Goal: Check status: Check status

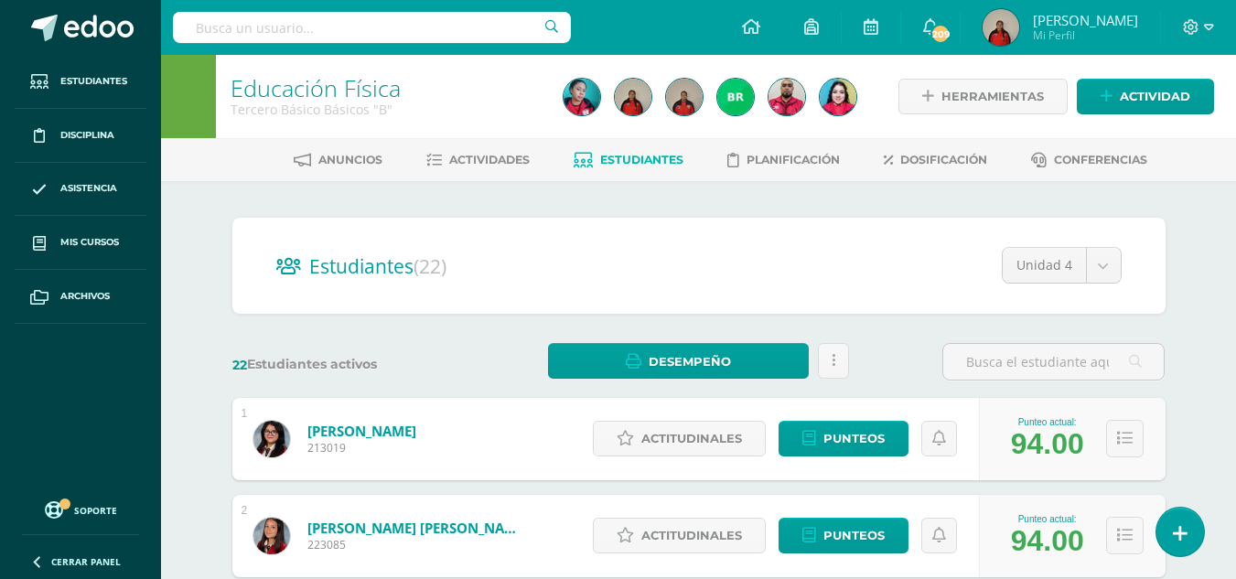
click at [667, 162] on span "Estudiantes" at bounding box center [641, 160] width 83 height 14
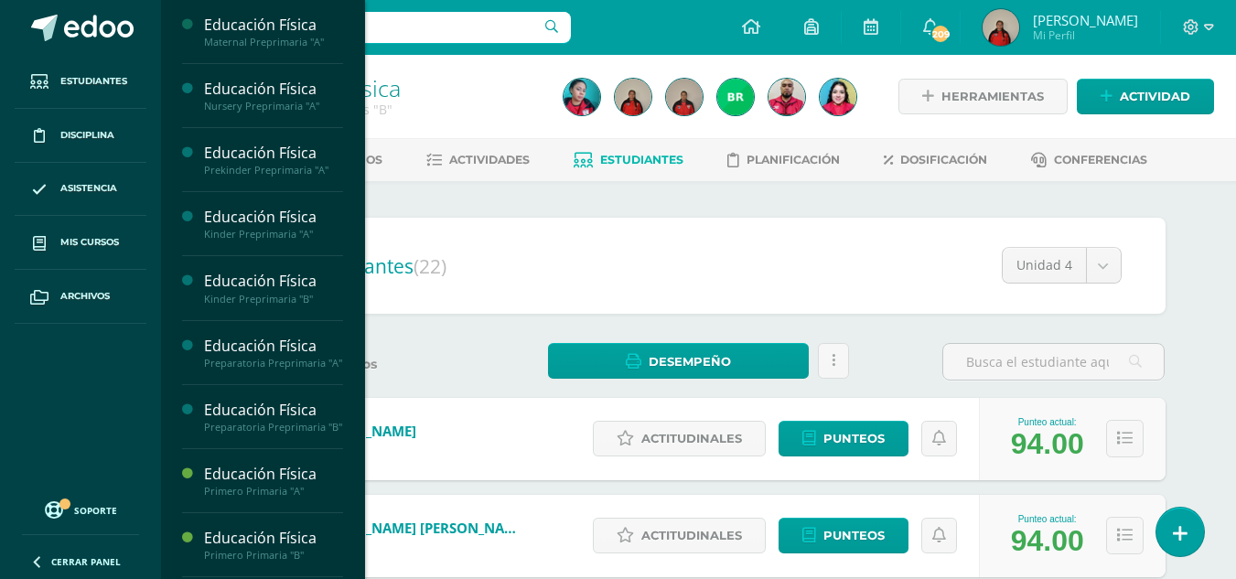
click at [77, 366] on ul "Estudiantes Disciplina Asistencia Mis cursos Archivos" at bounding box center [80, 271] width 161 height 433
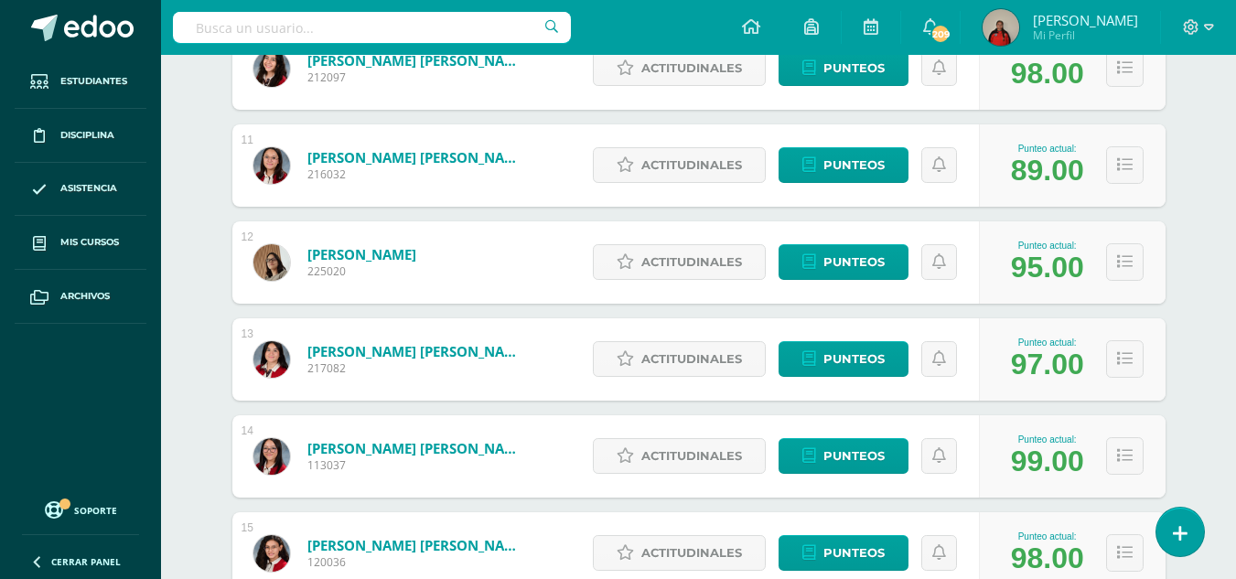
scroll to position [1255, 0]
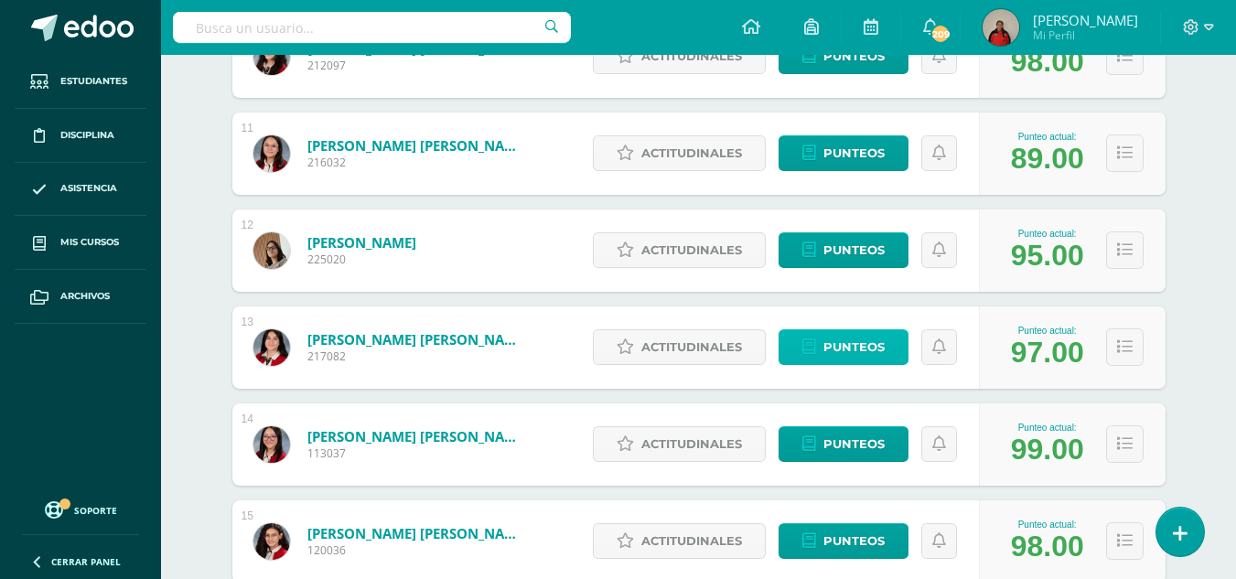
click at [833, 350] on span "Punteos" at bounding box center [853, 347] width 61 height 34
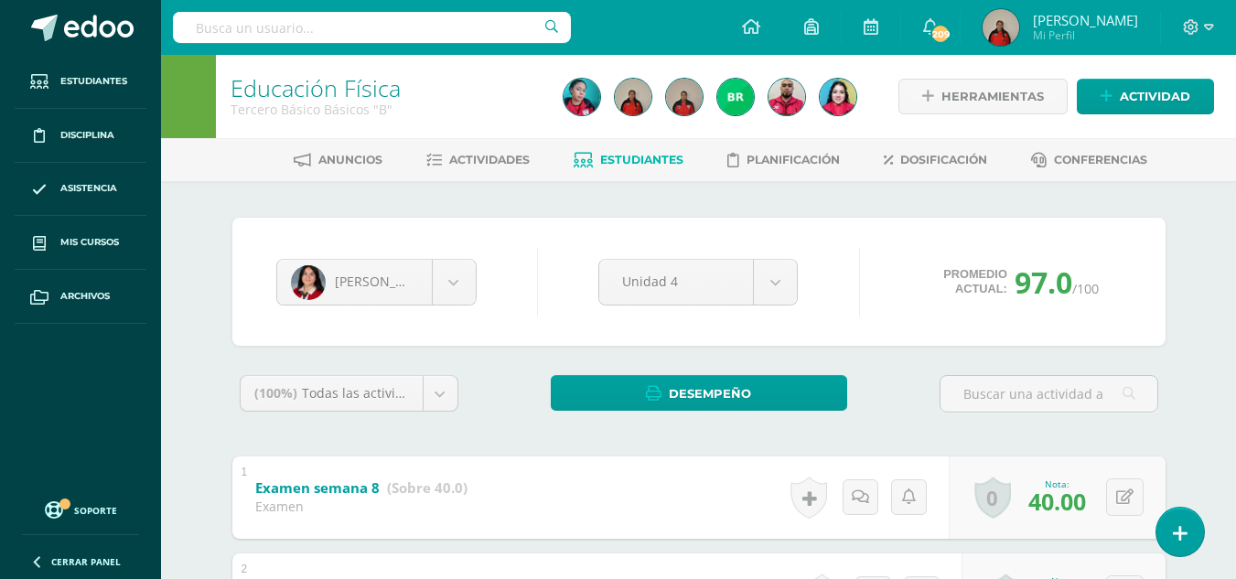
click at [660, 154] on span "Estudiantes" at bounding box center [641, 160] width 83 height 14
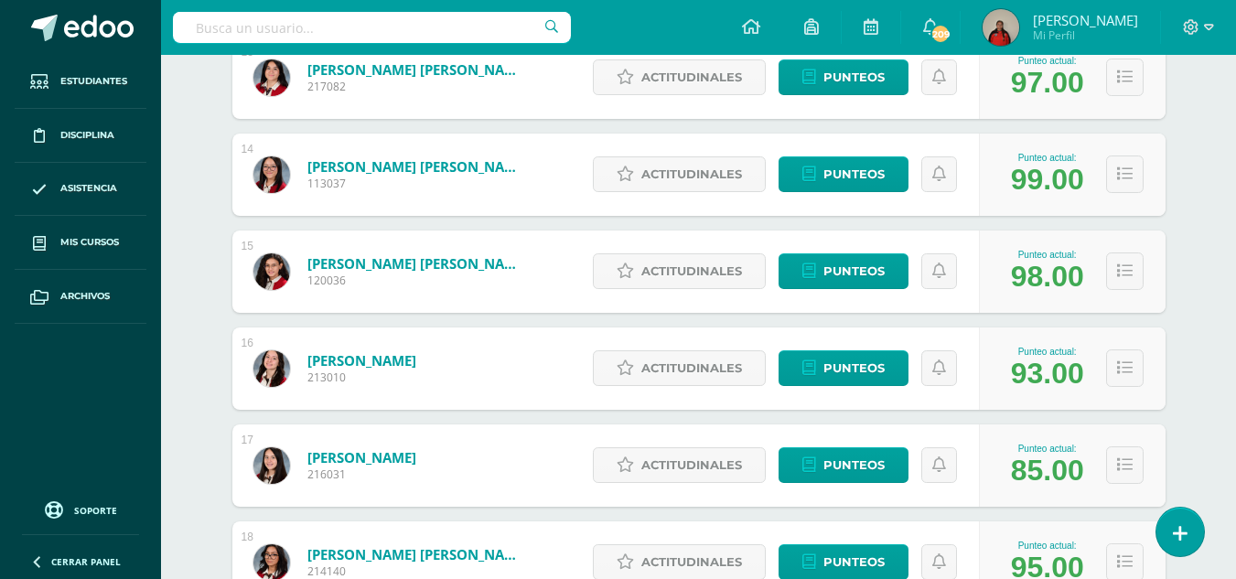
scroll to position [1573, 0]
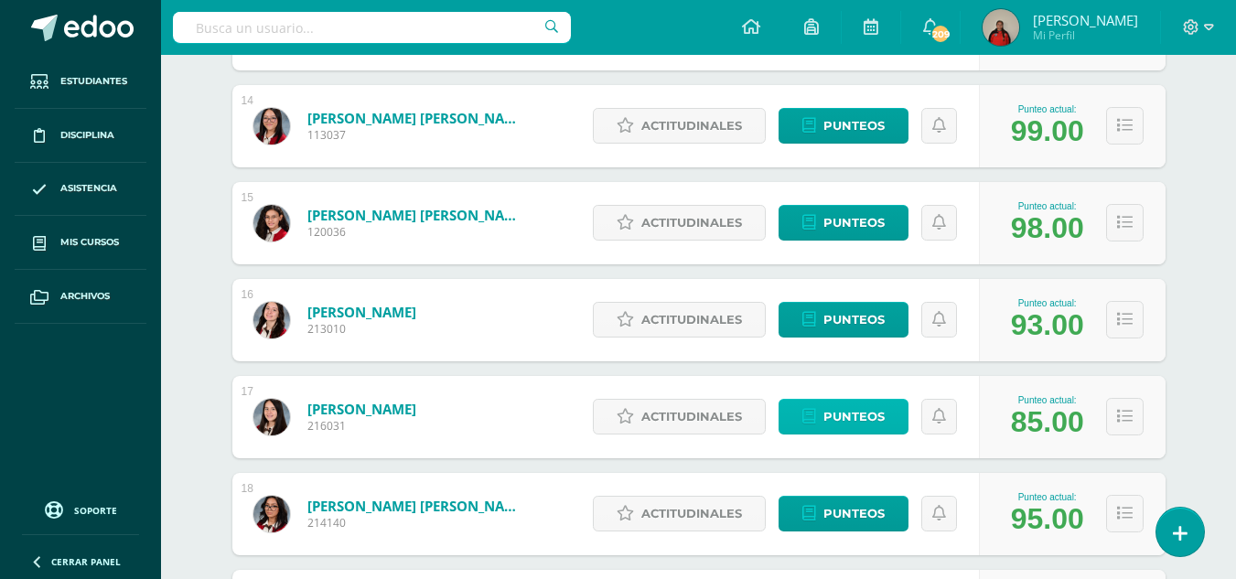
click at [854, 419] on span "Punteos" at bounding box center [853, 417] width 61 height 34
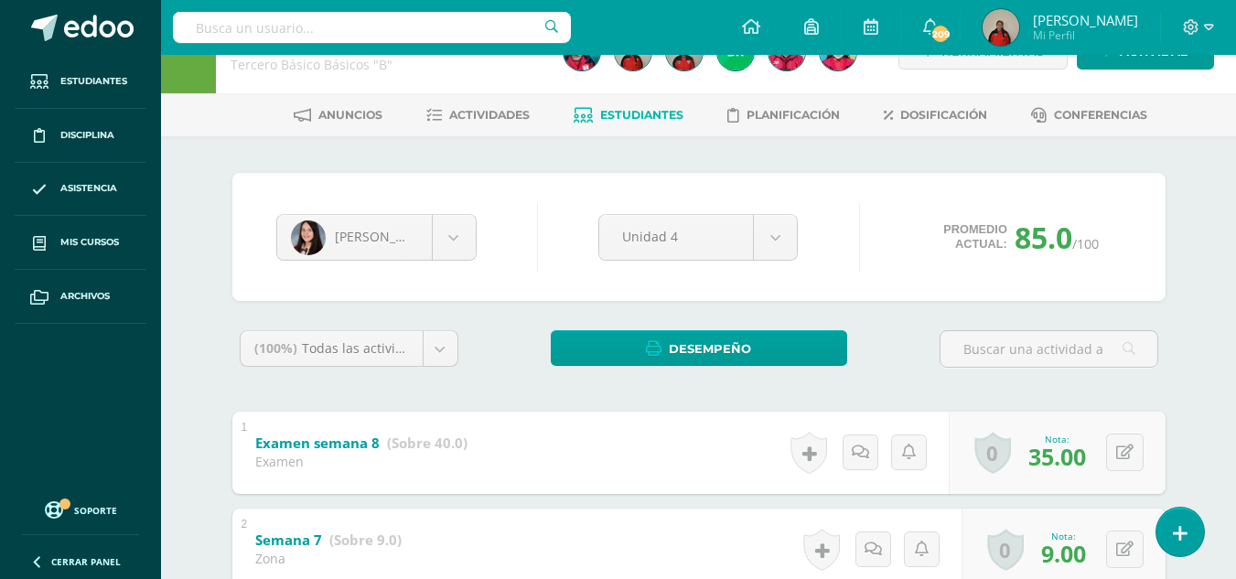
scroll to position [53, 0]
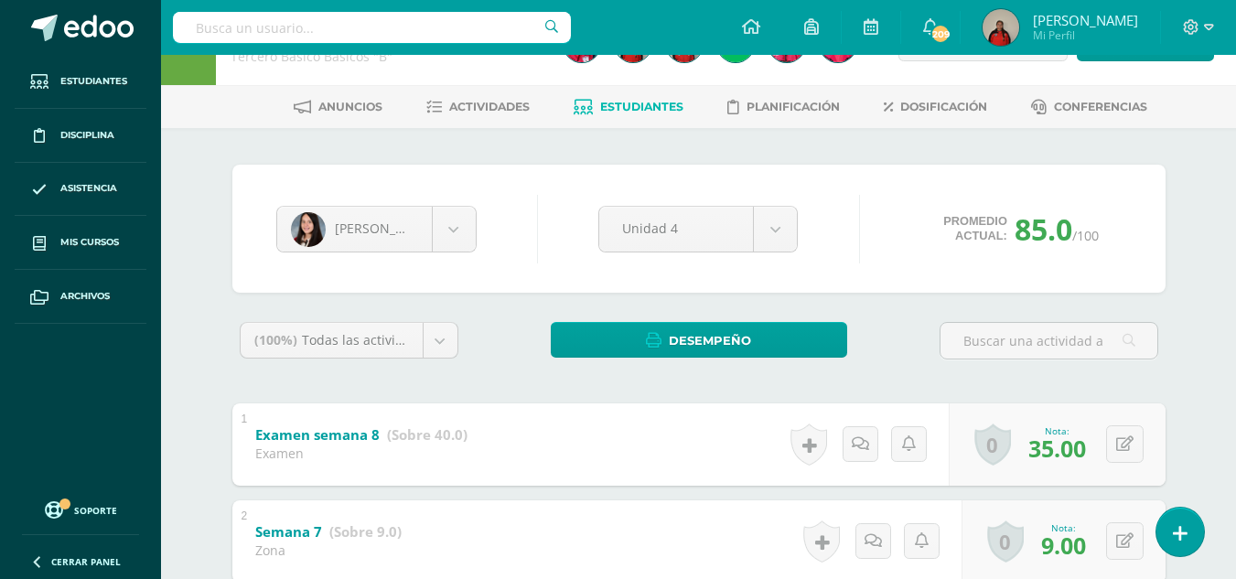
click at [638, 105] on span "Estudiantes" at bounding box center [641, 107] width 83 height 14
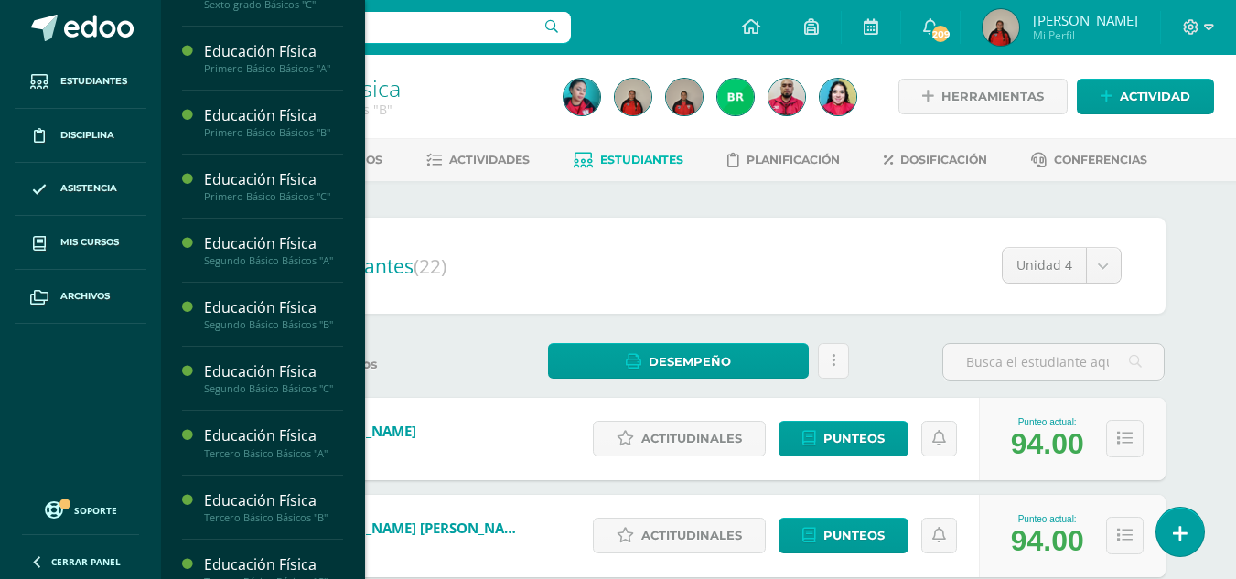
scroll to position [1589, 0]
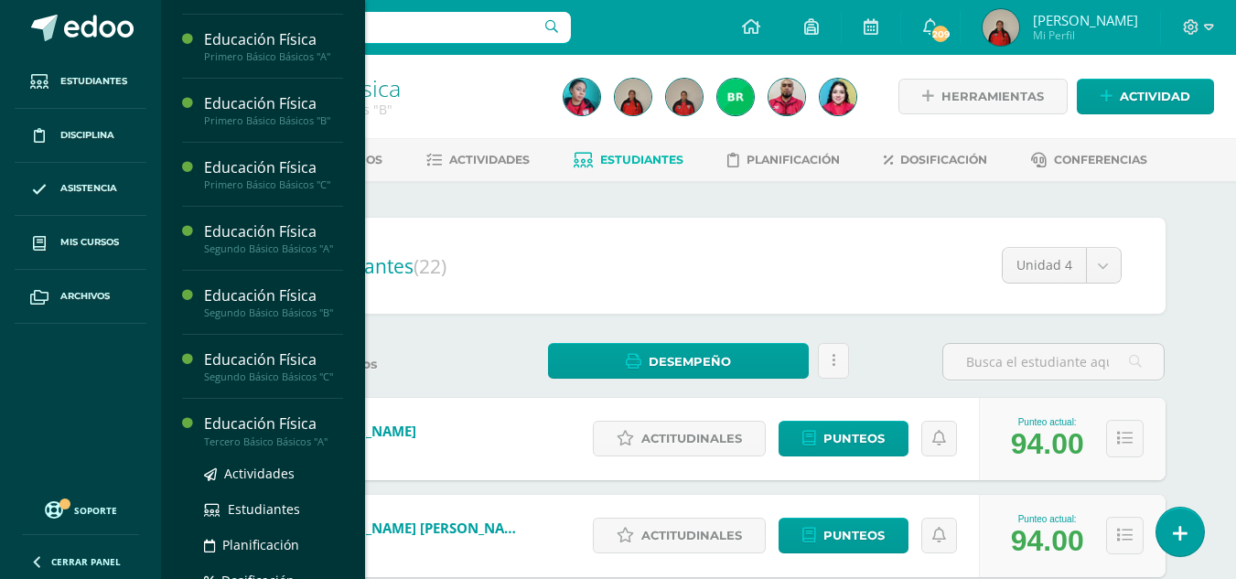
click at [275, 434] on div "Educación Física" at bounding box center [273, 423] width 139 height 21
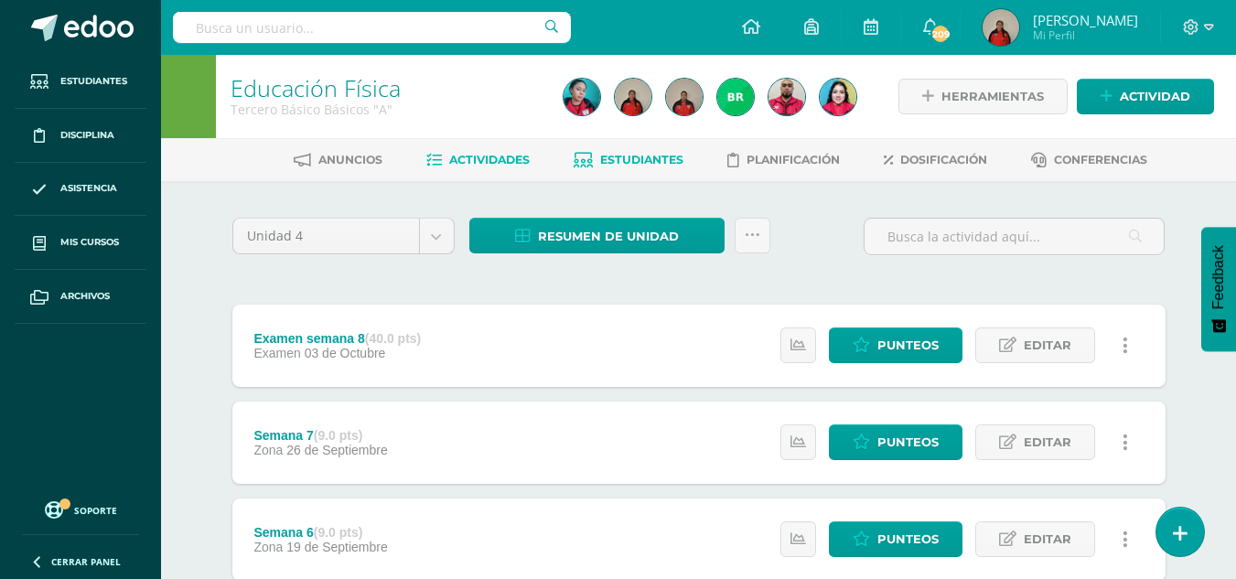
click at [640, 159] on span "Estudiantes" at bounding box center [641, 160] width 83 height 14
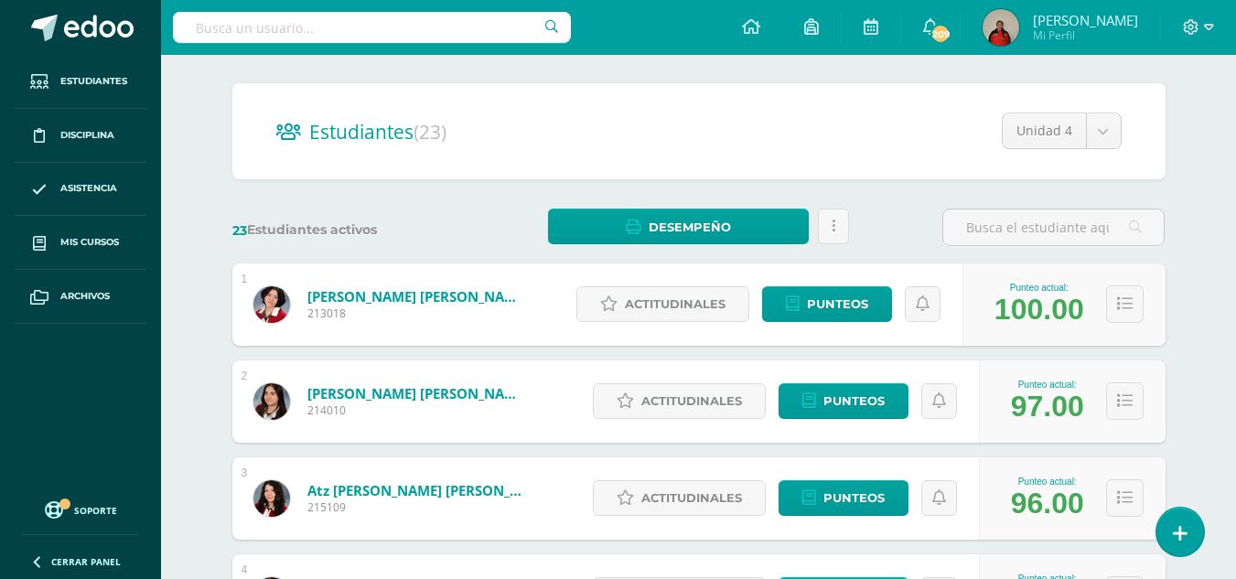
scroll to position [195, 0]
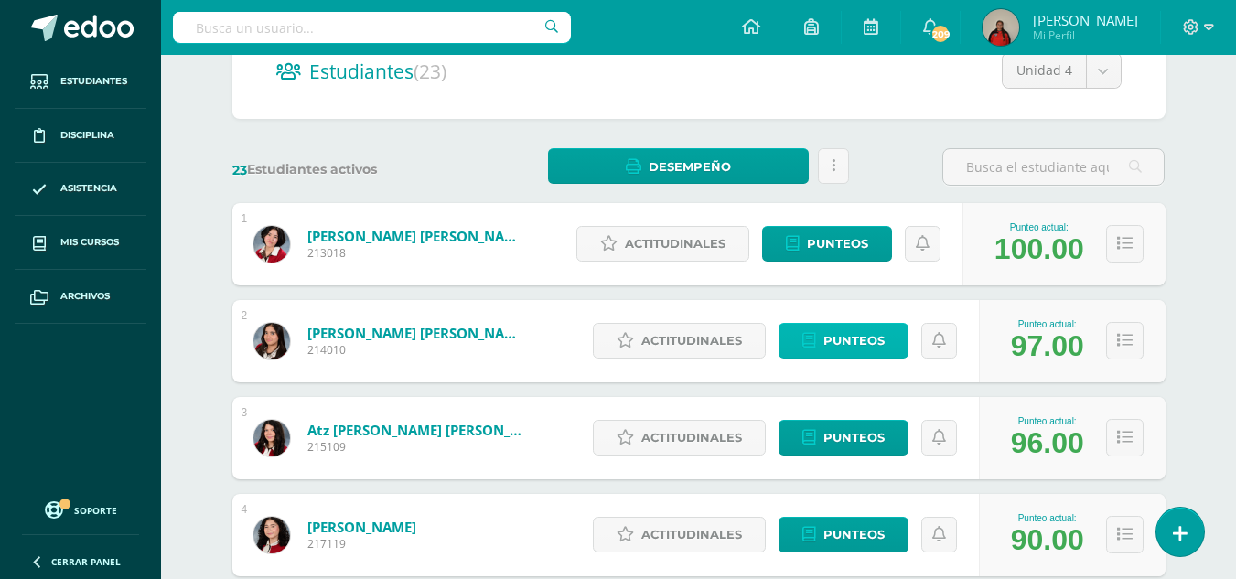
click at [854, 343] on span "Punteos" at bounding box center [853, 341] width 61 height 34
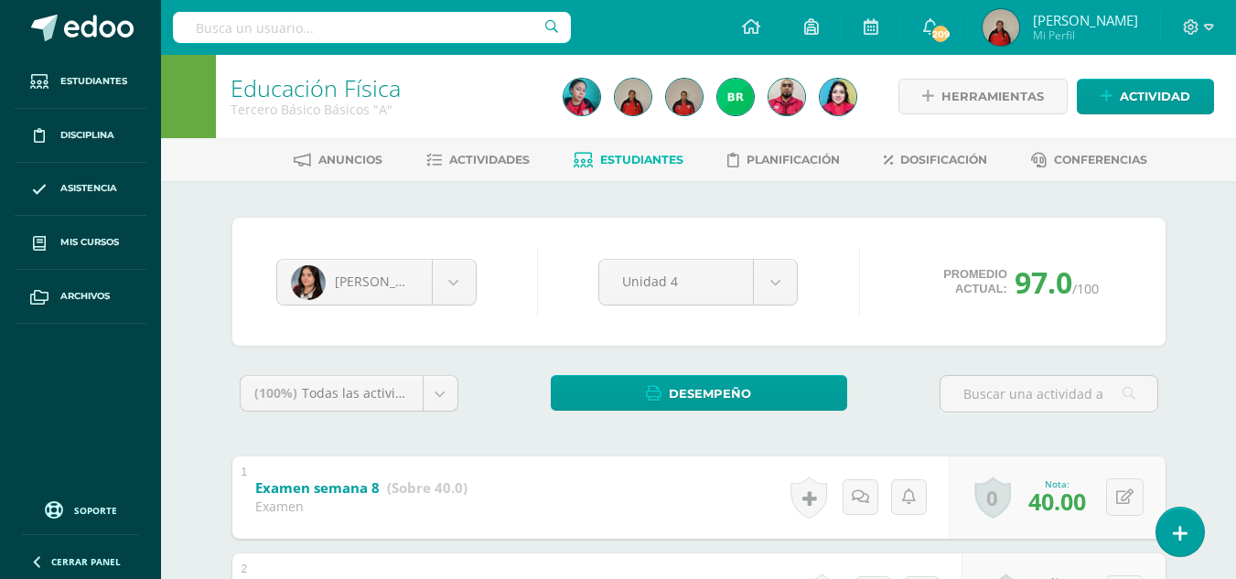
click at [662, 167] on link "Estudiantes" at bounding box center [629, 159] width 110 height 29
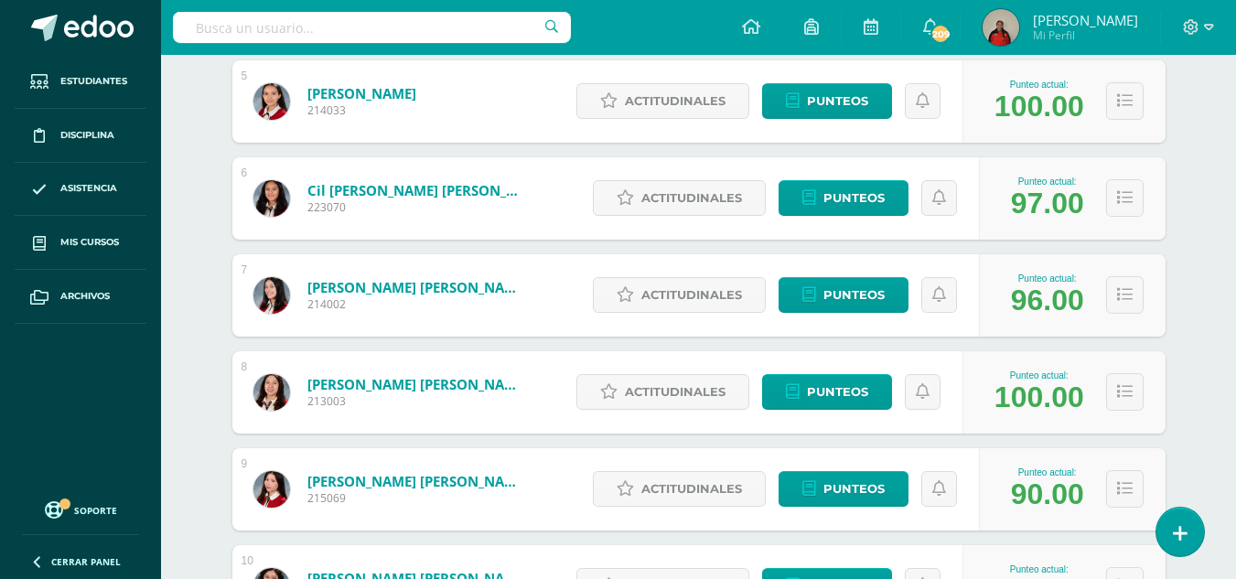
scroll to position [756, 0]
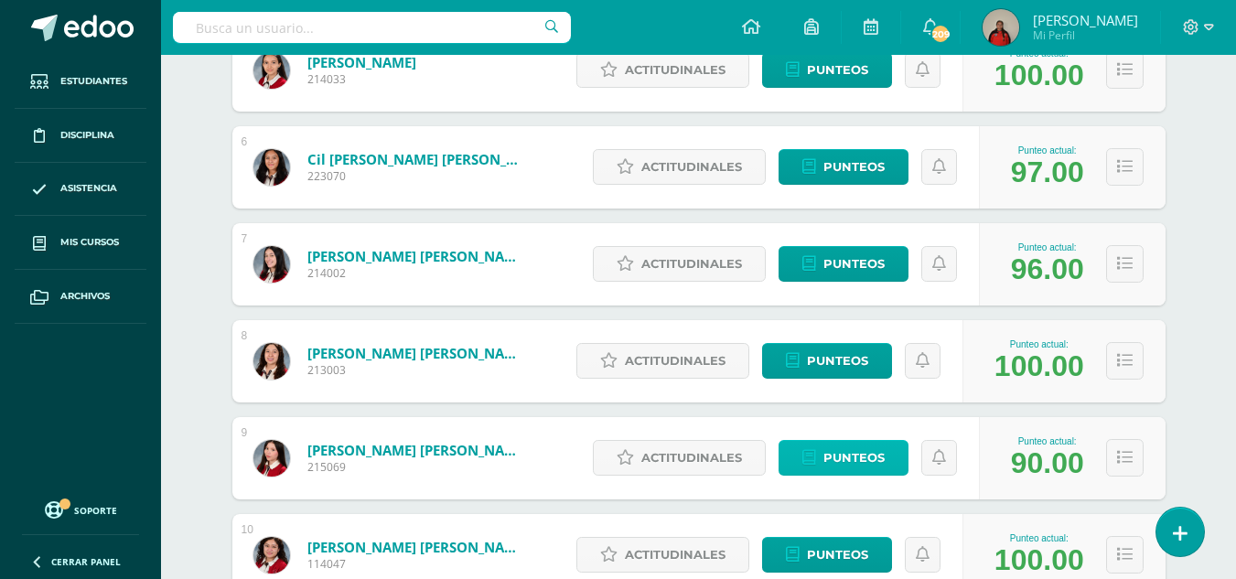
click at [866, 456] on span "Punteos" at bounding box center [853, 458] width 61 height 34
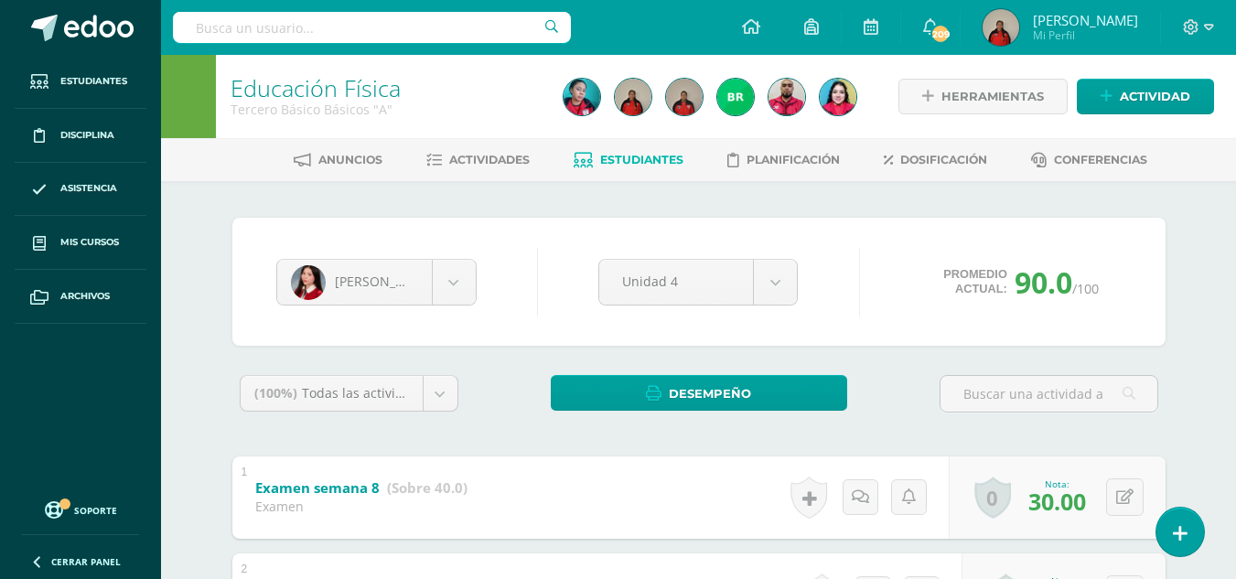
click at [657, 156] on span "Estudiantes" at bounding box center [641, 160] width 83 height 14
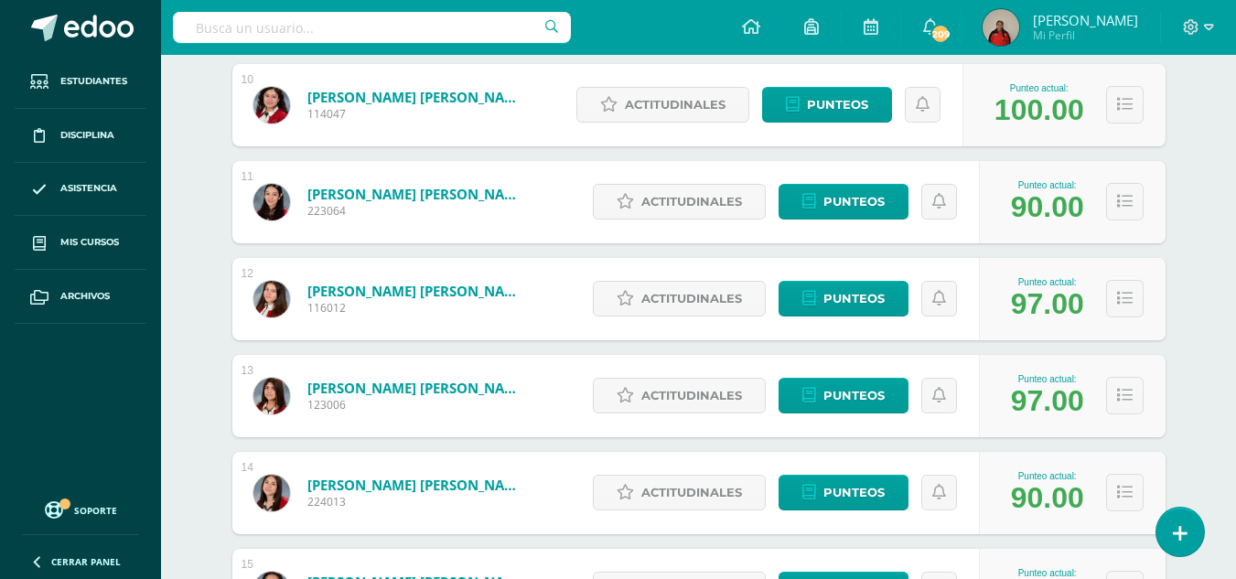
scroll to position [1303, 0]
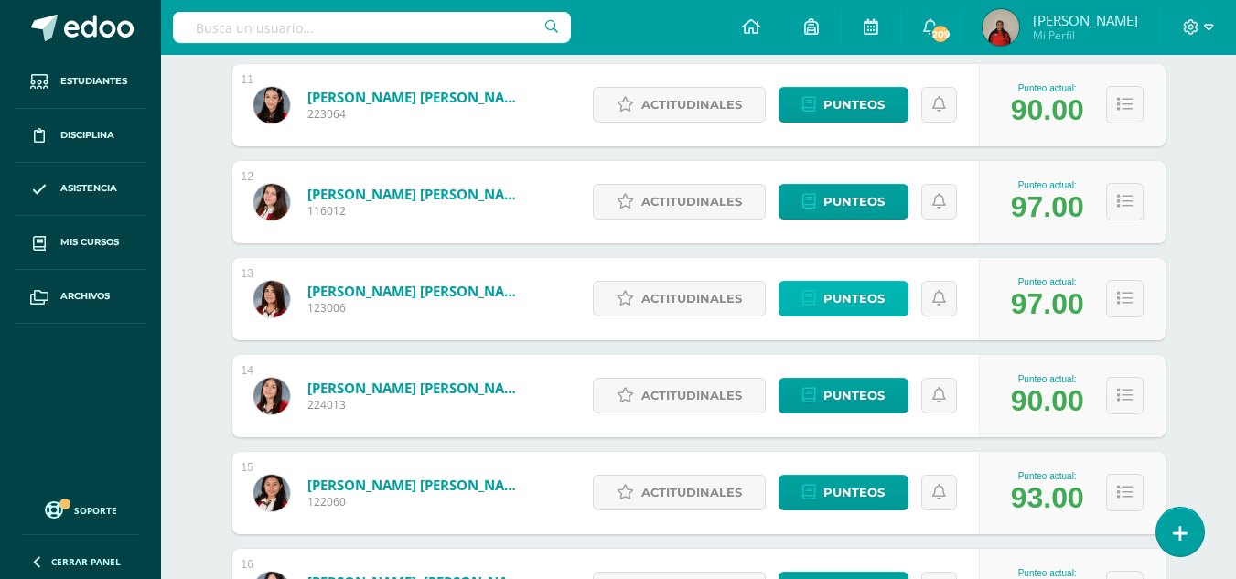
click at [855, 310] on span "Punteos" at bounding box center [853, 299] width 61 height 34
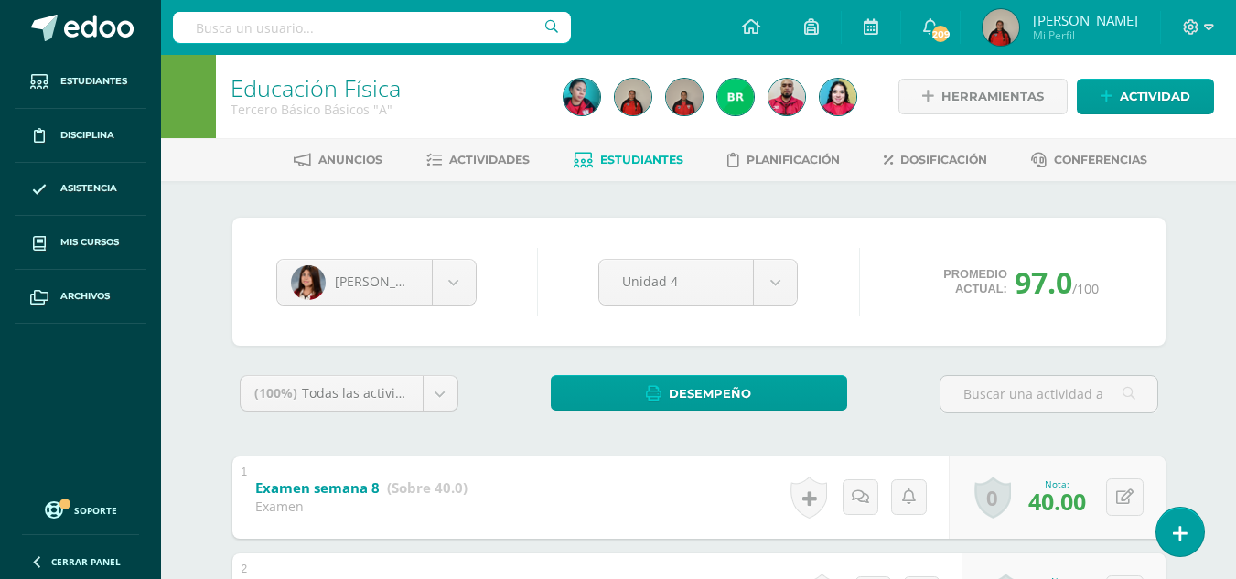
click at [661, 163] on span "Estudiantes" at bounding box center [641, 160] width 83 height 14
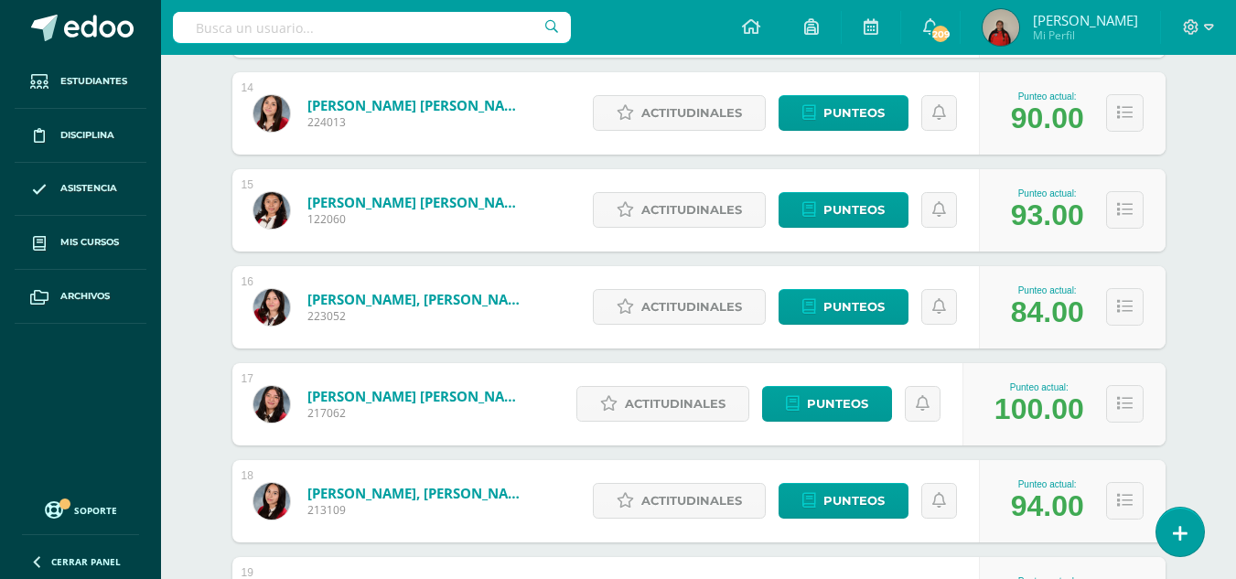
scroll to position [1596, 0]
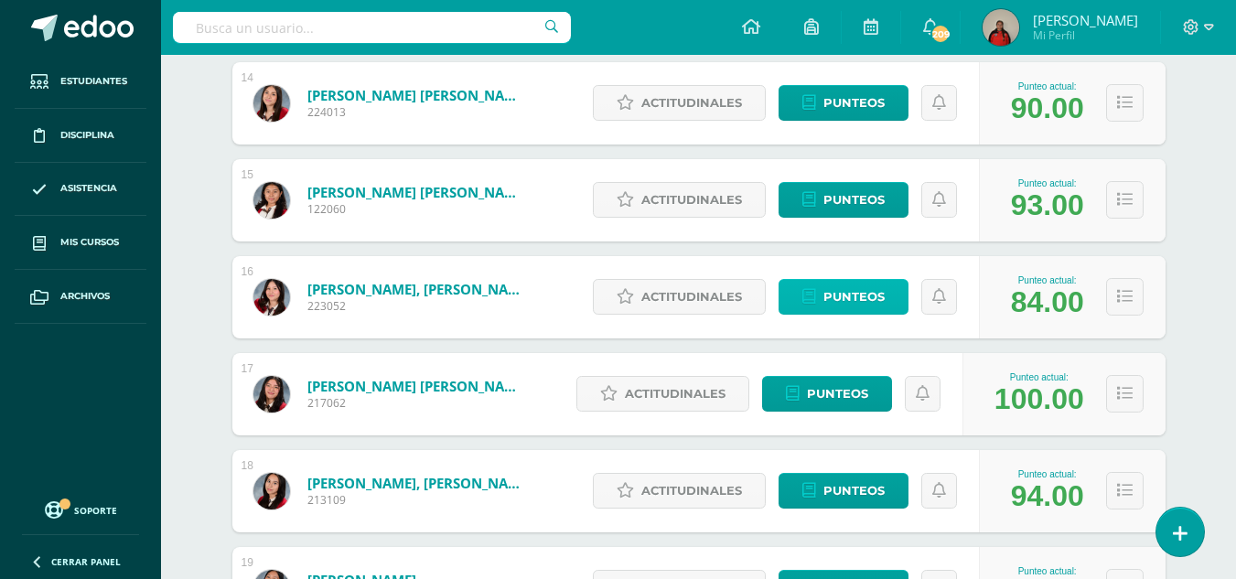
click at [835, 300] on span "Punteos" at bounding box center [853, 297] width 61 height 34
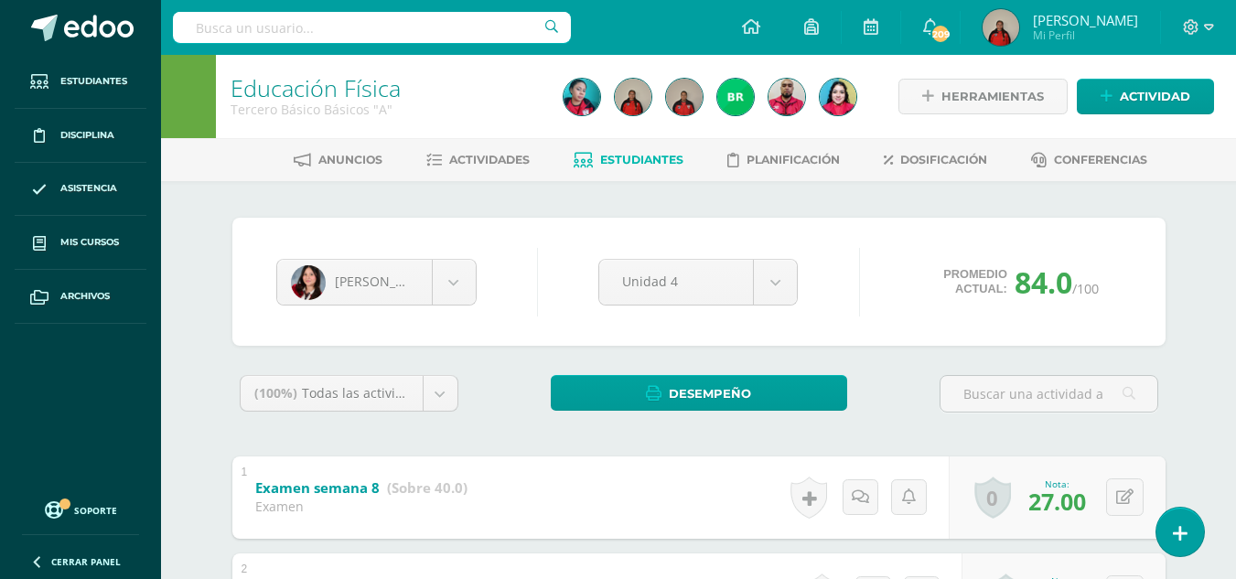
click at [646, 158] on span "Estudiantes" at bounding box center [641, 160] width 83 height 14
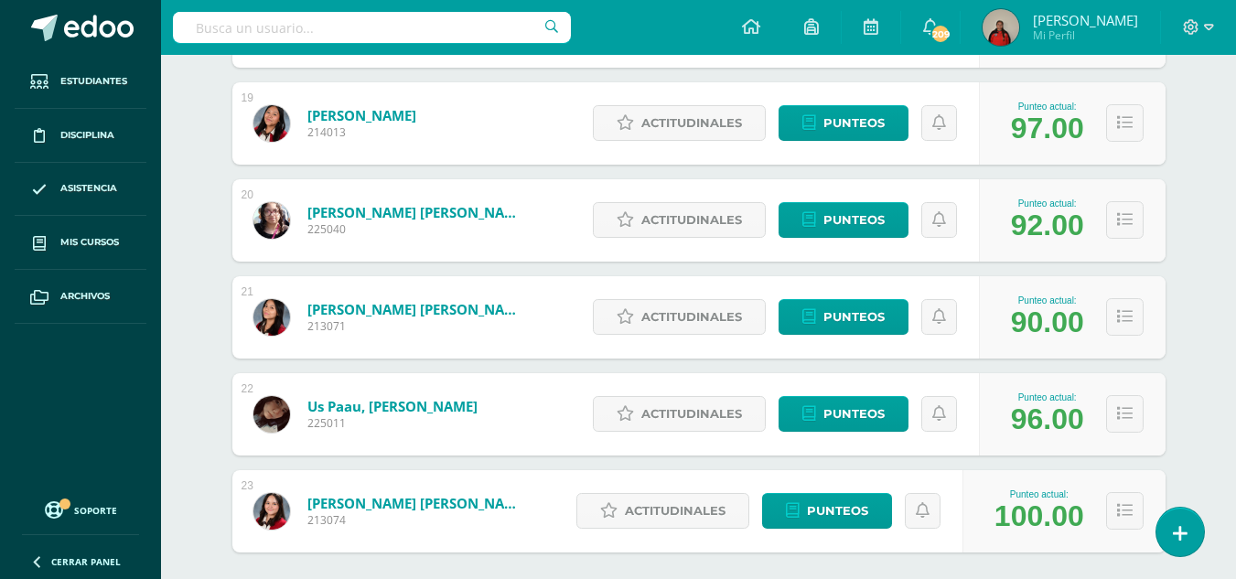
scroll to position [2097, 0]
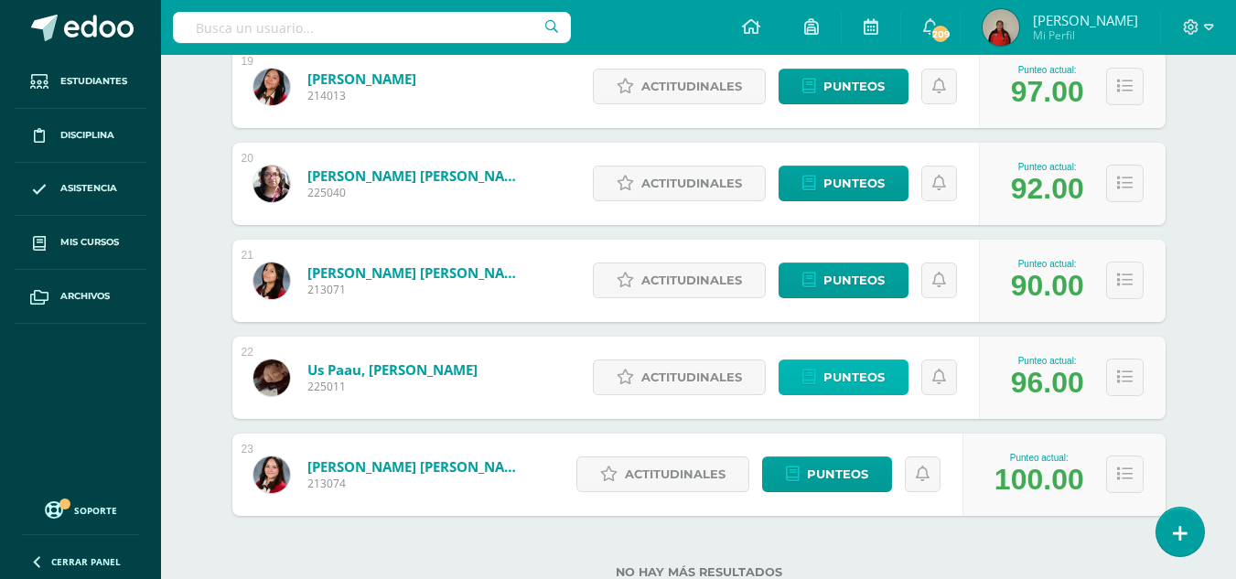
click at [867, 373] on span "Punteos" at bounding box center [853, 377] width 61 height 34
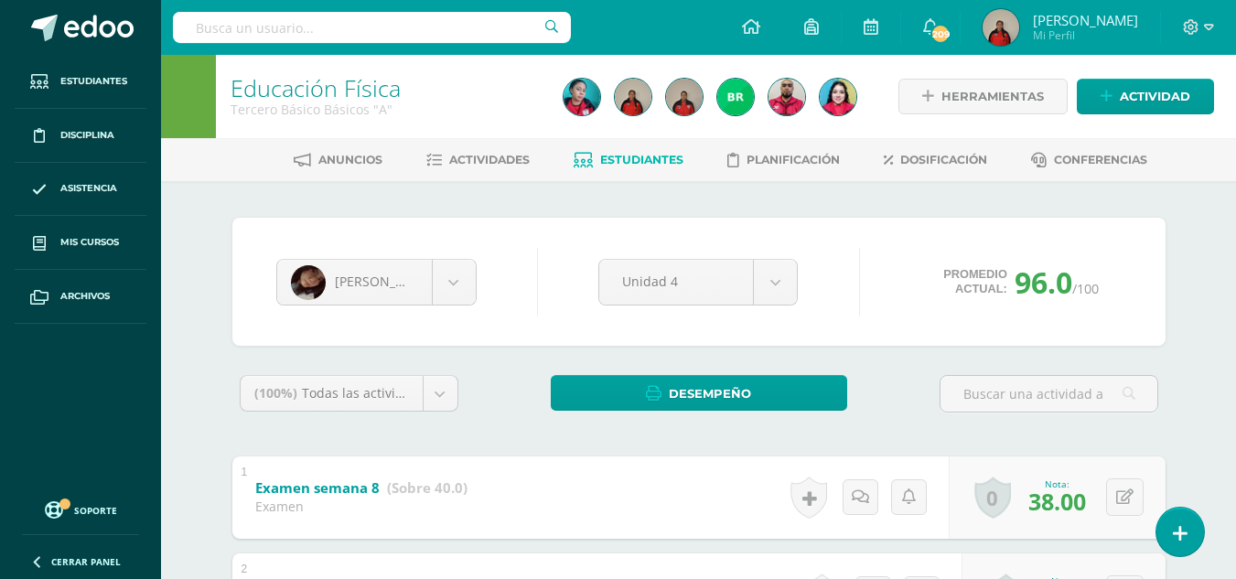
click at [665, 163] on span "Estudiantes" at bounding box center [641, 160] width 83 height 14
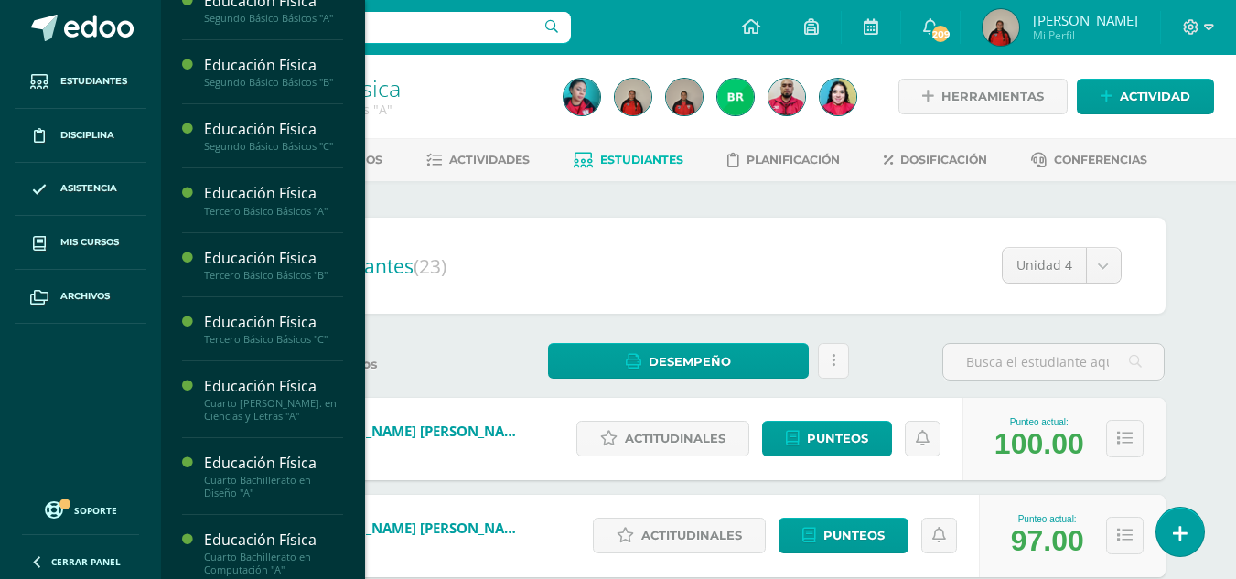
scroll to position [1858, 0]
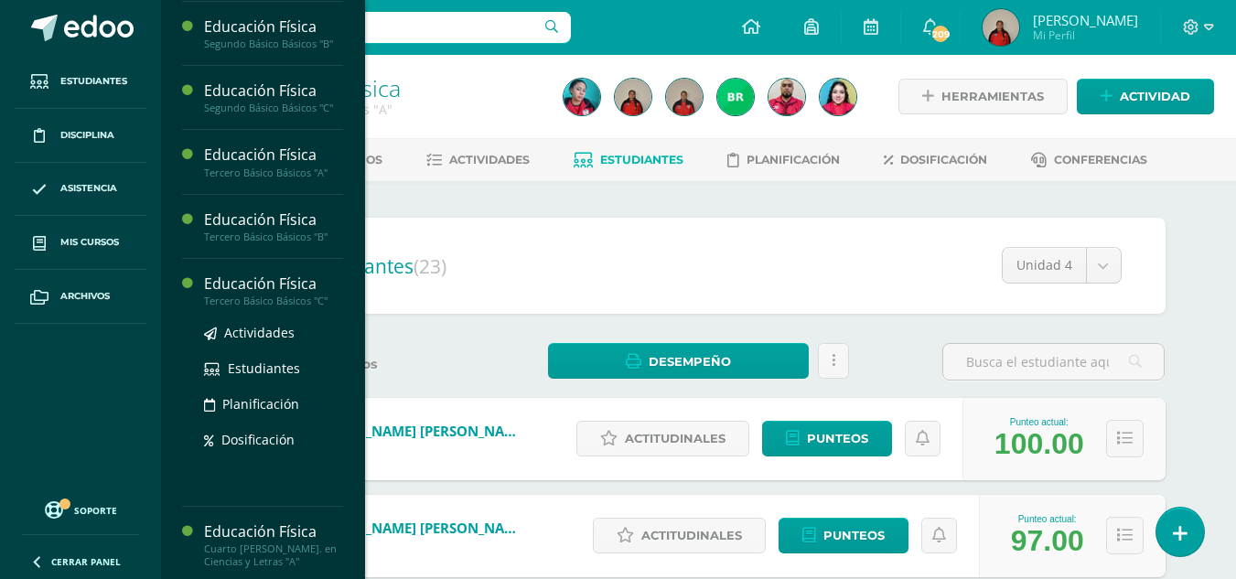
click at [274, 307] on div "Tercero Básico Básicos "C"" at bounding box center [273, 301] width 139 height 13
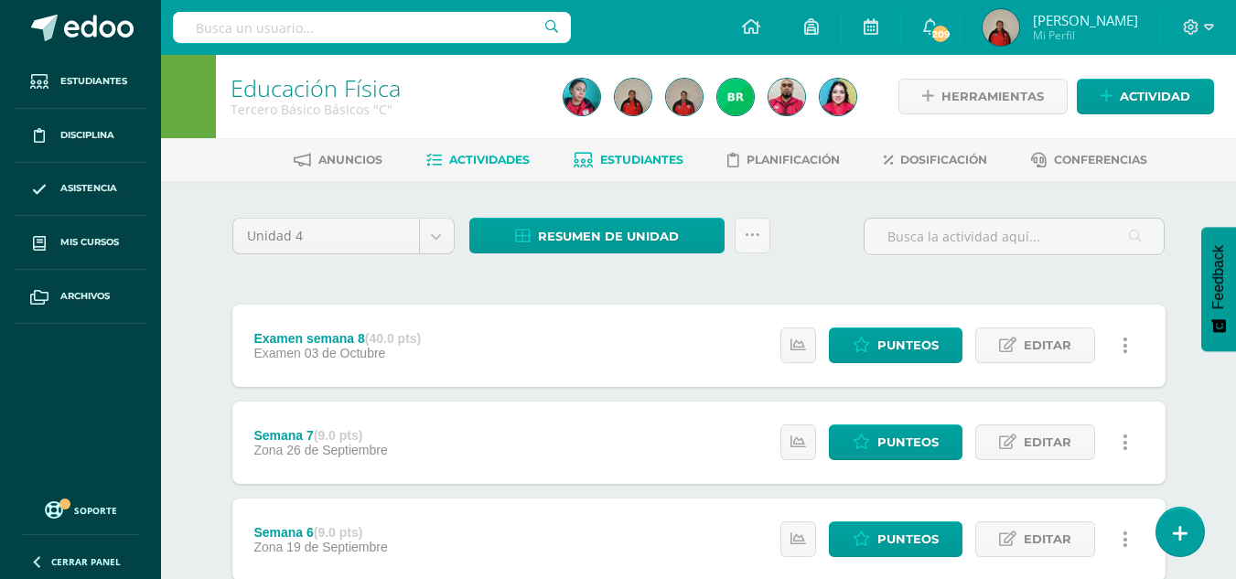
click at [639, 155] on span "Estudiantes" at bounding box center [641, 160] width 83 height 14
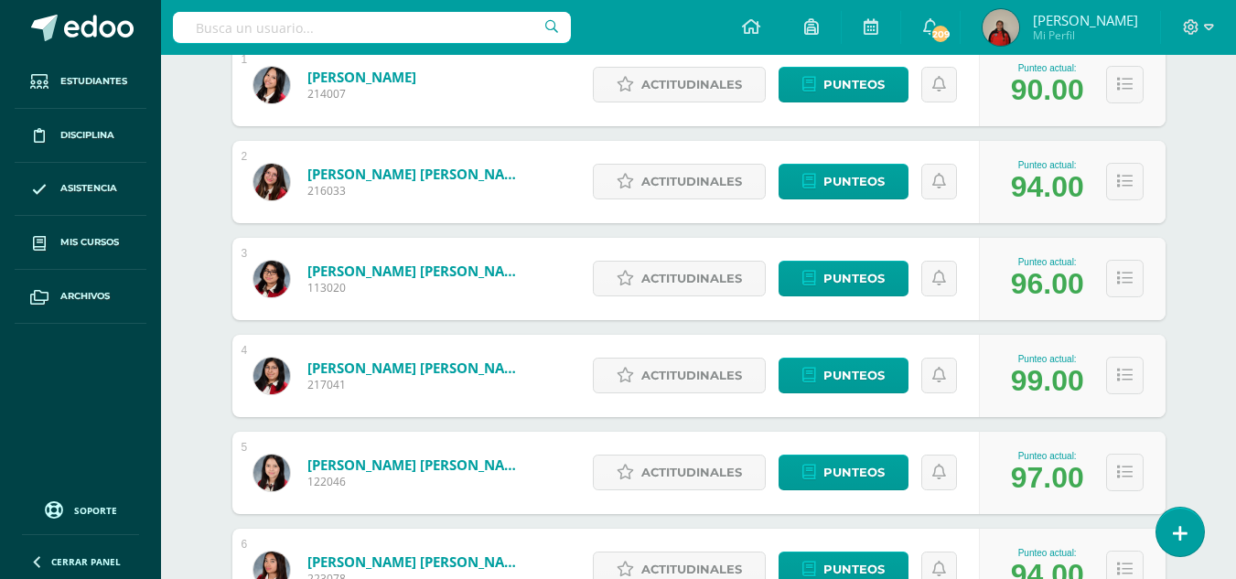
scroll to position [391, 0]
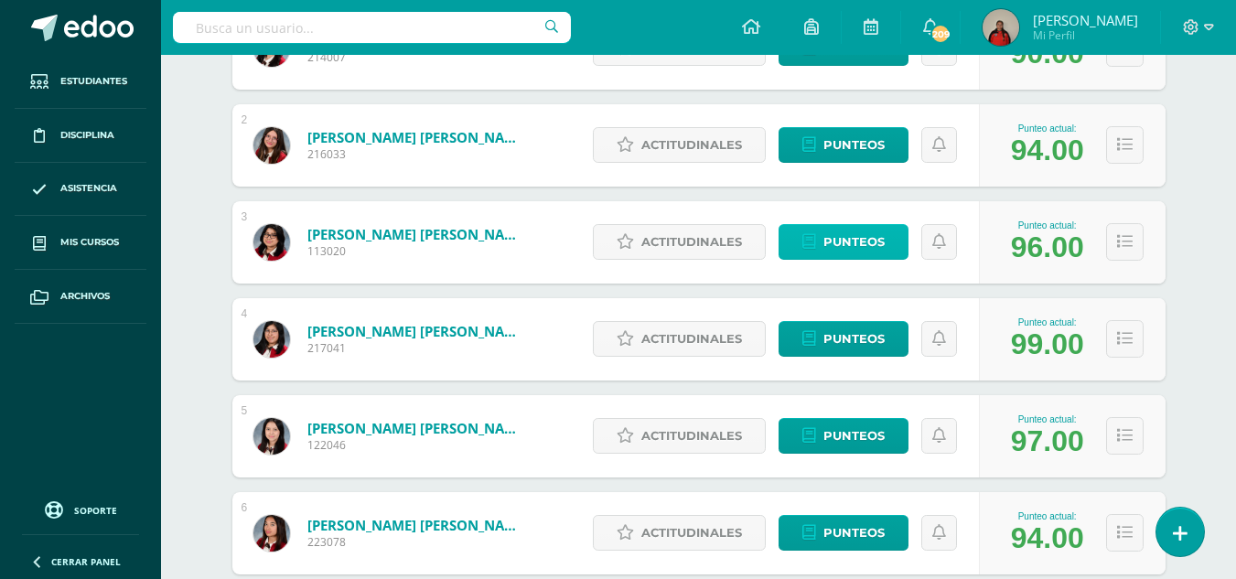
click at [849, 241] on span "Punteos" at bounding box center [853, 242] width 61 height 34
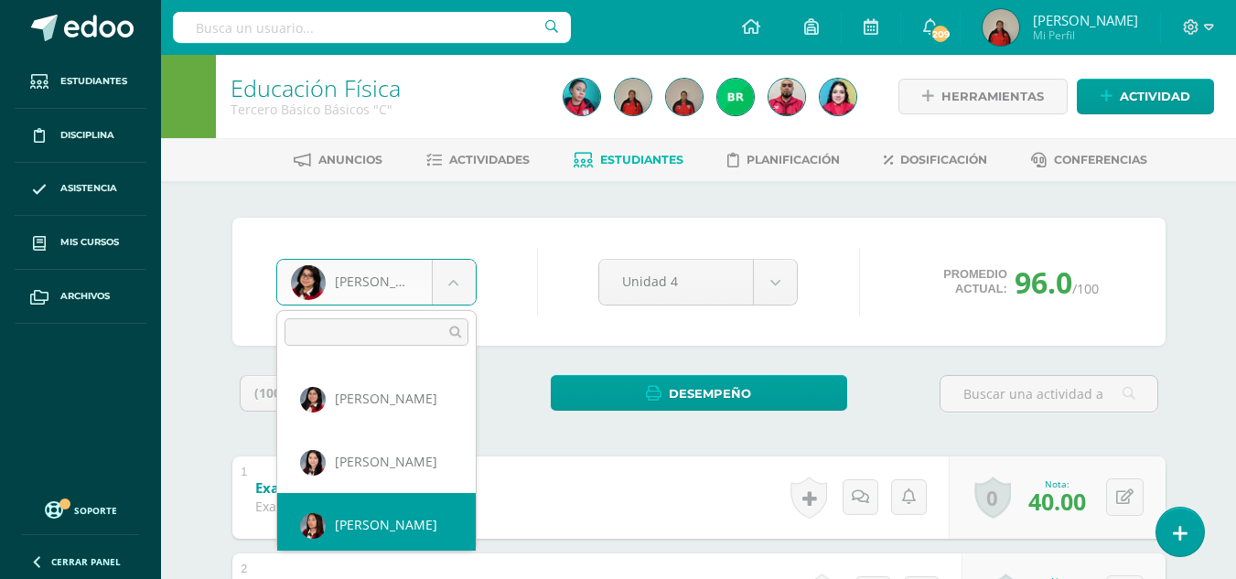
scroll to position [188, 0]
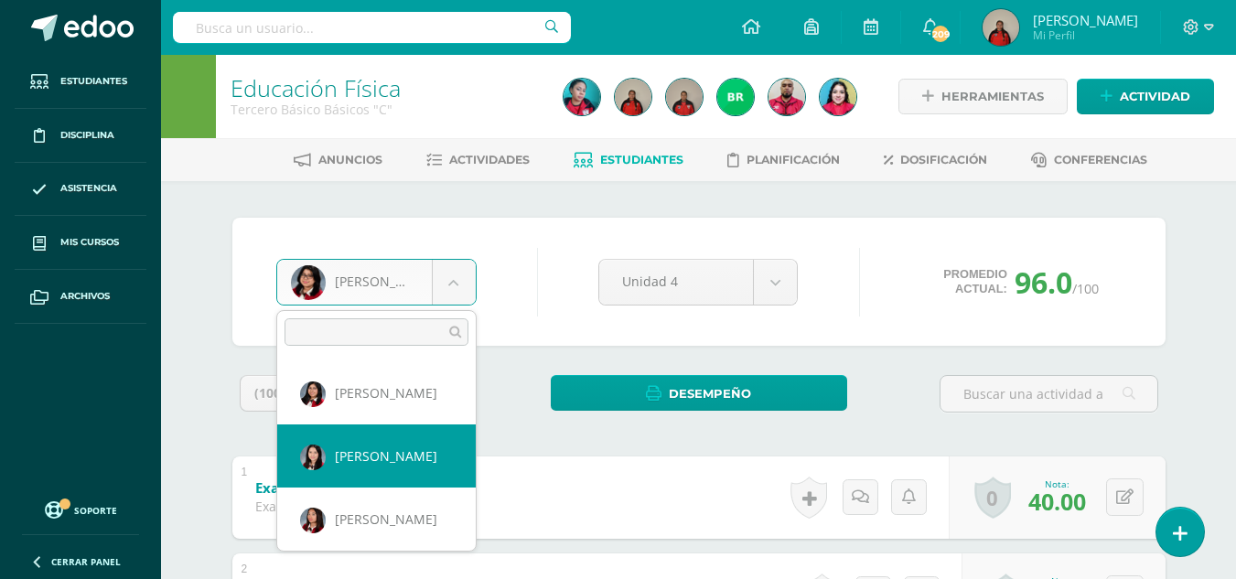
select select "3521"
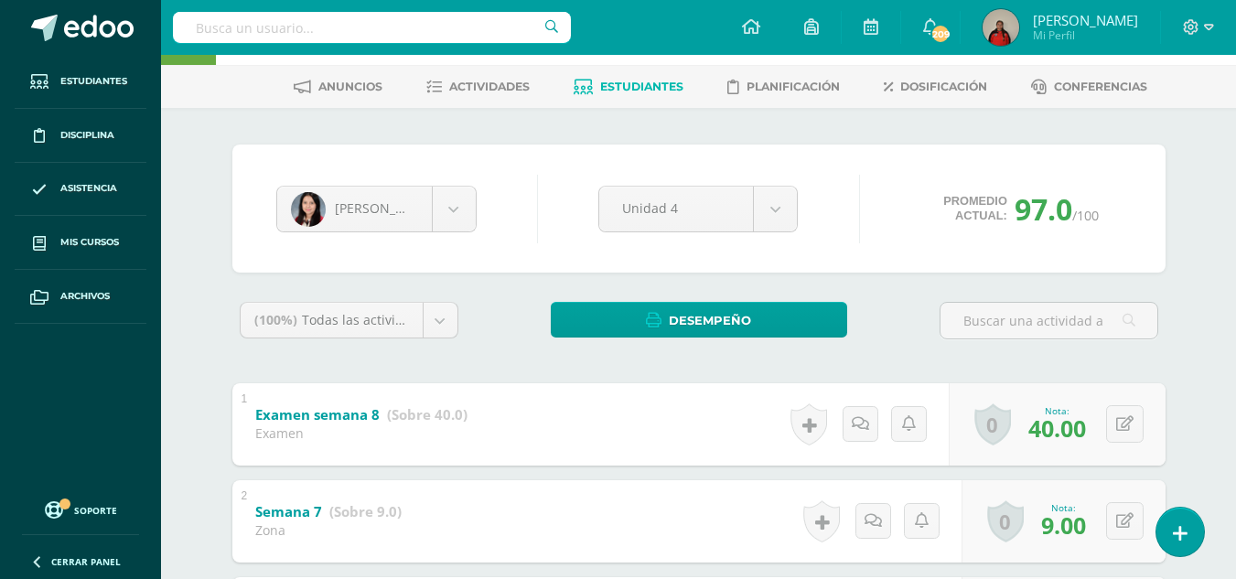
scroll to position [37, 0]
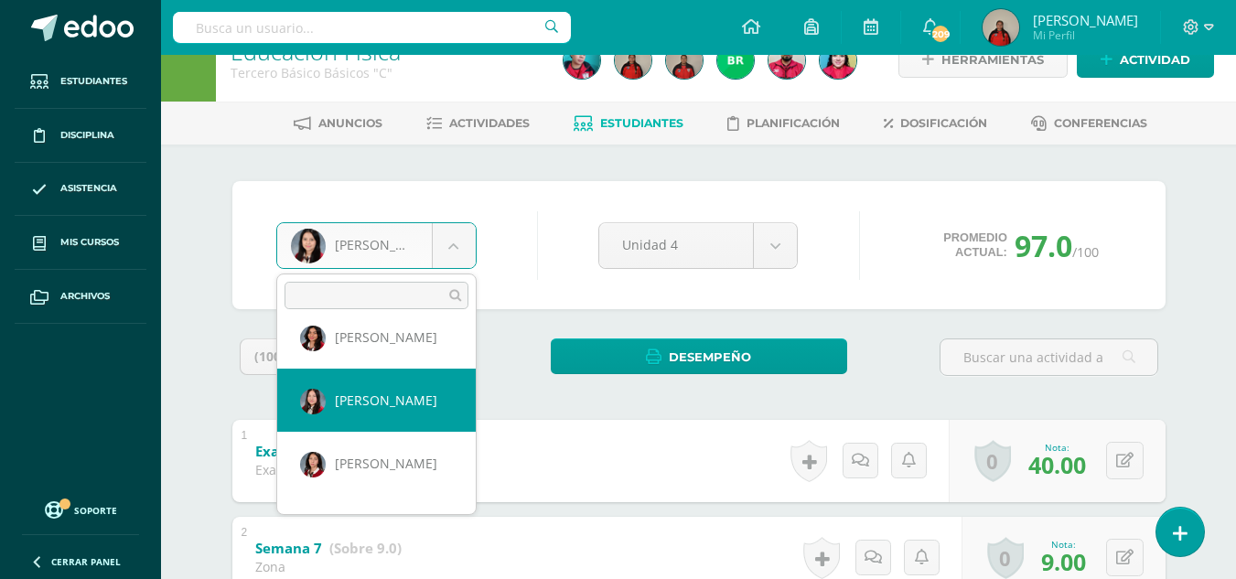
select select "272"
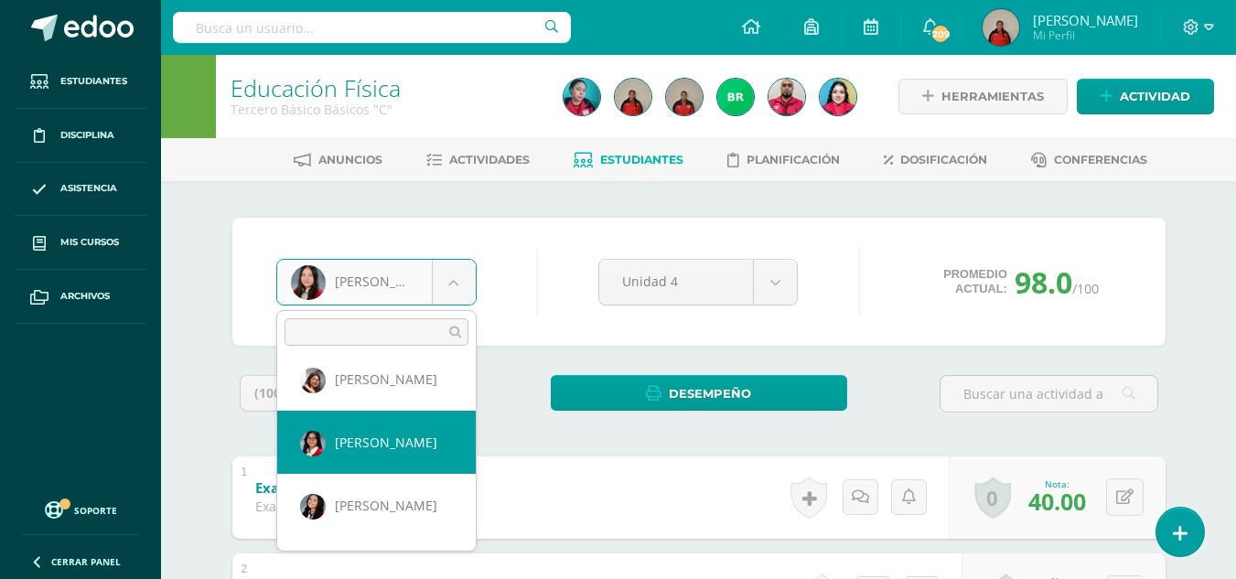
select select "3512"
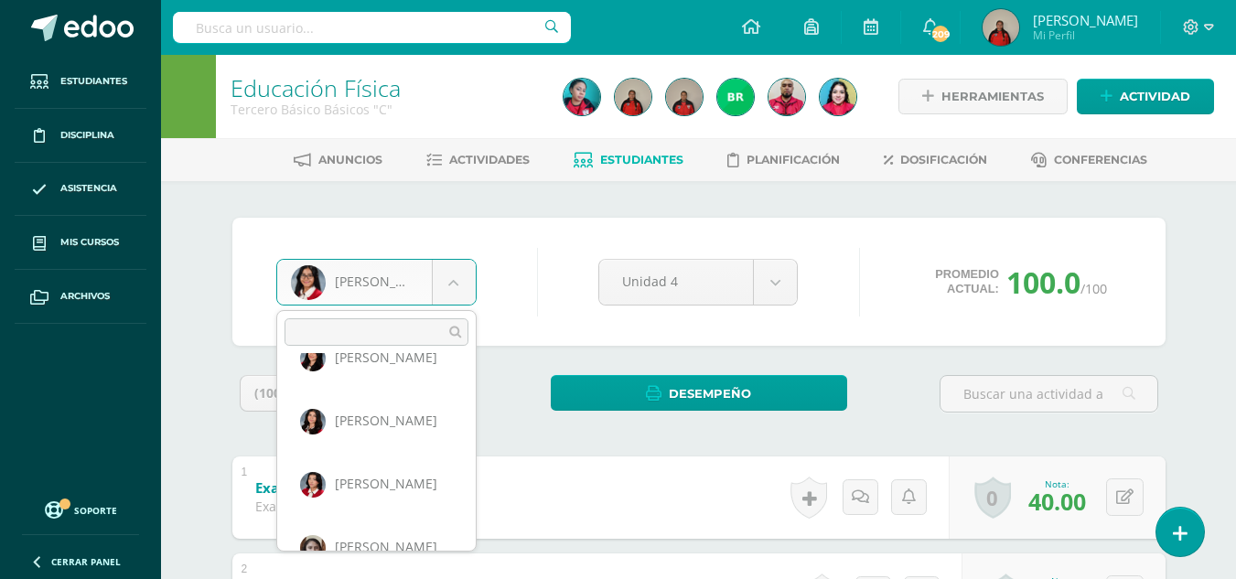
scroll to position [1269, 0]
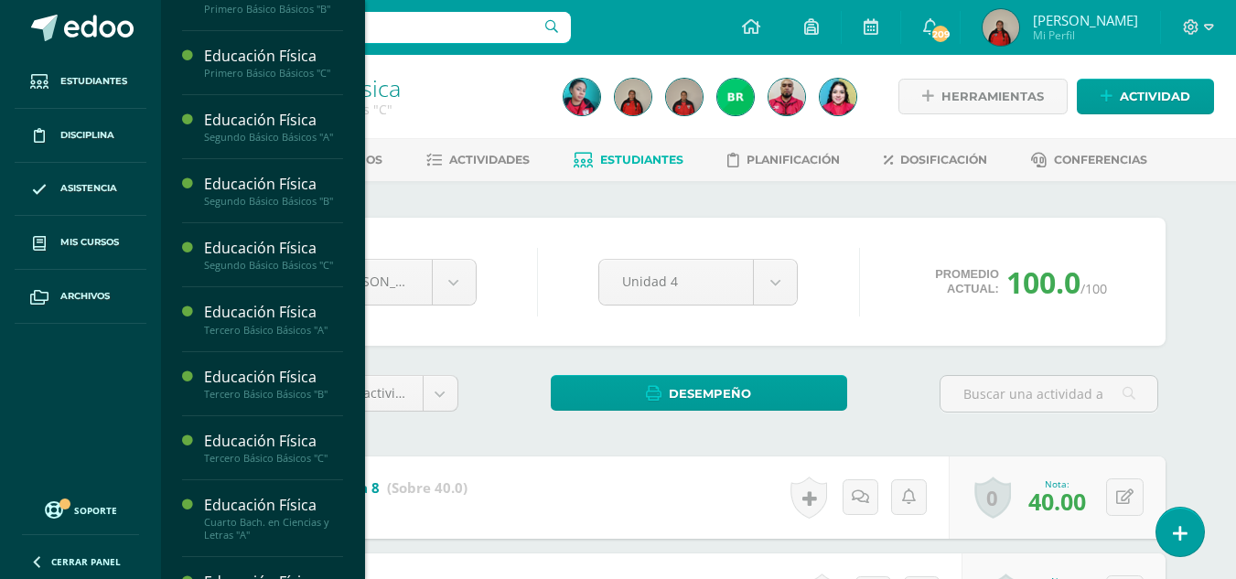
scroll to position [1739, 0]
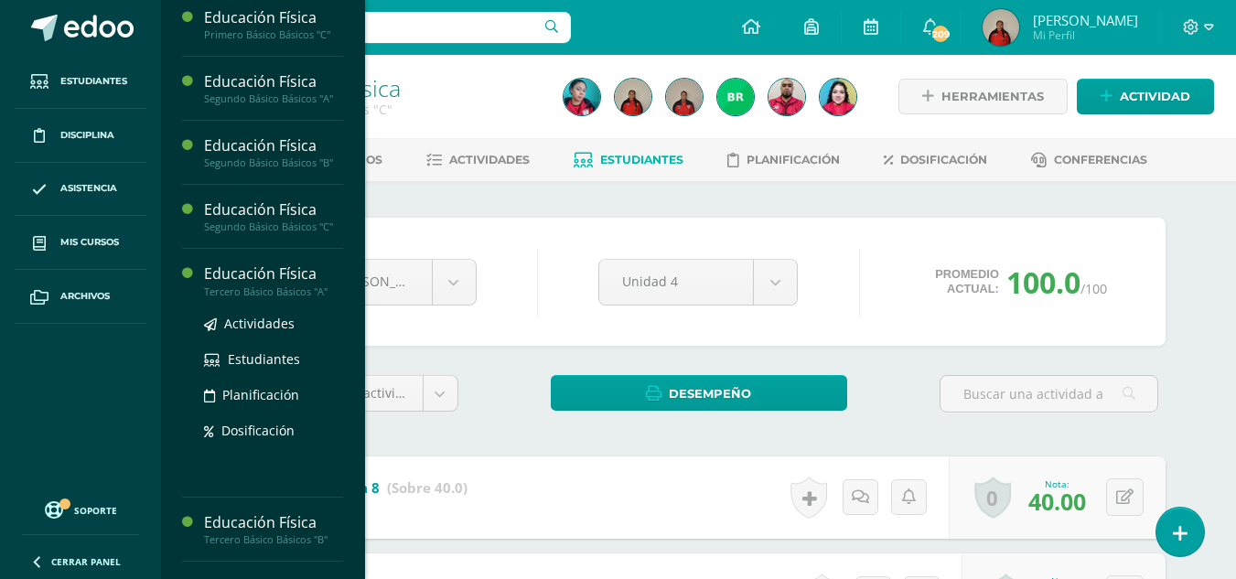
click at [267, 284] on div "Educación Física" at bounding box center [273, 273] width 139 height 21
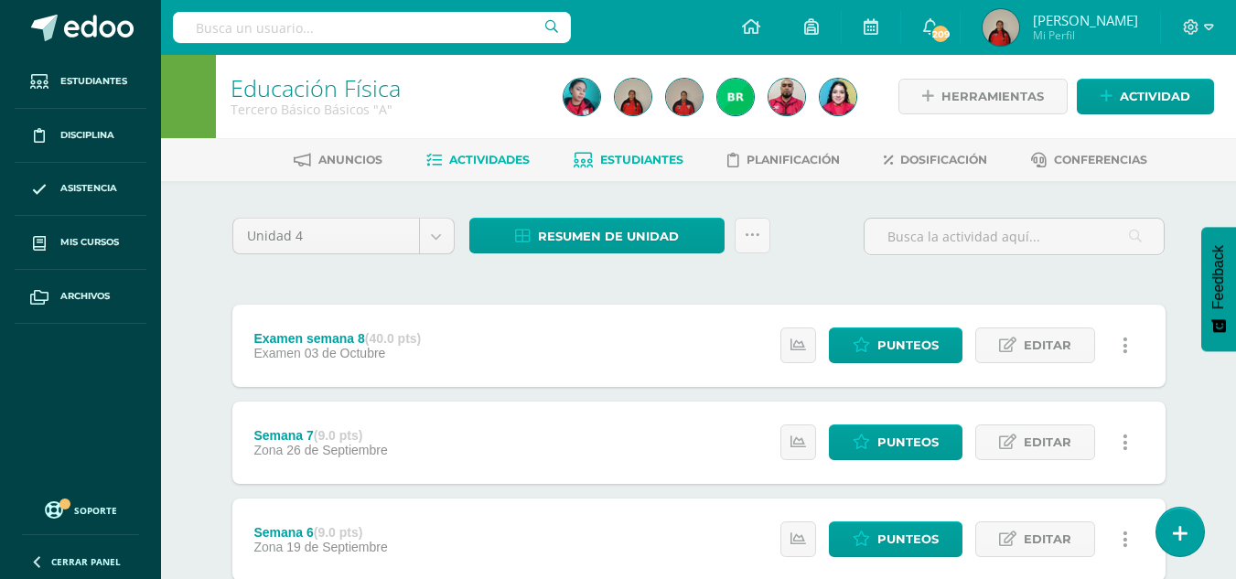
click at [646, 156] on span "Estudiantes" at bounding box center [641, 160] width 83 height 14
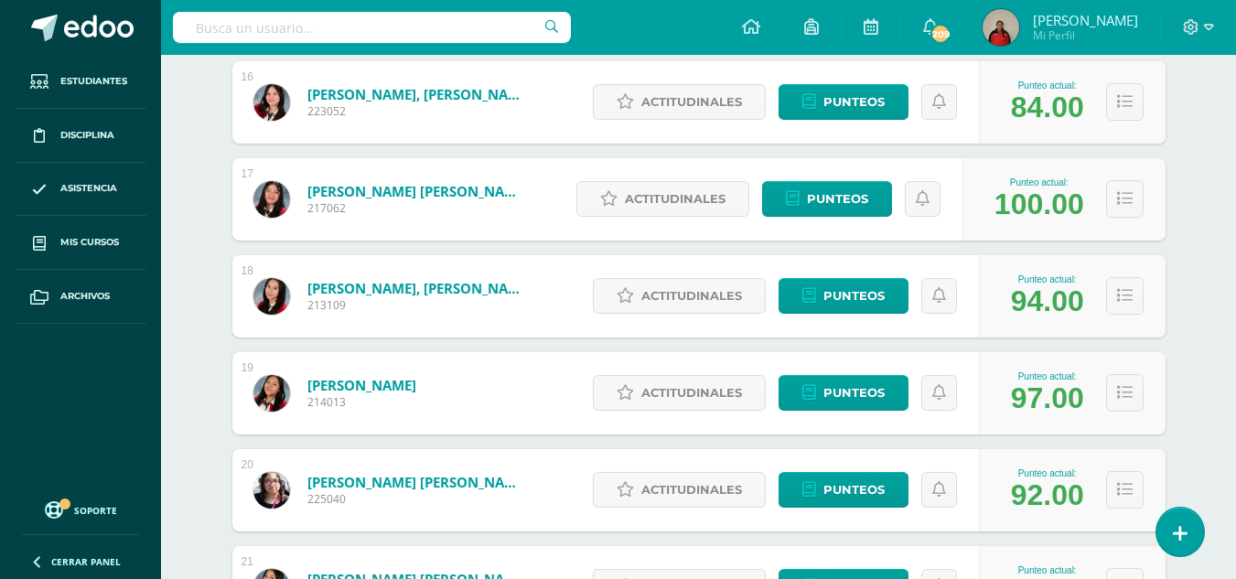
scroll to position [1828, 0]
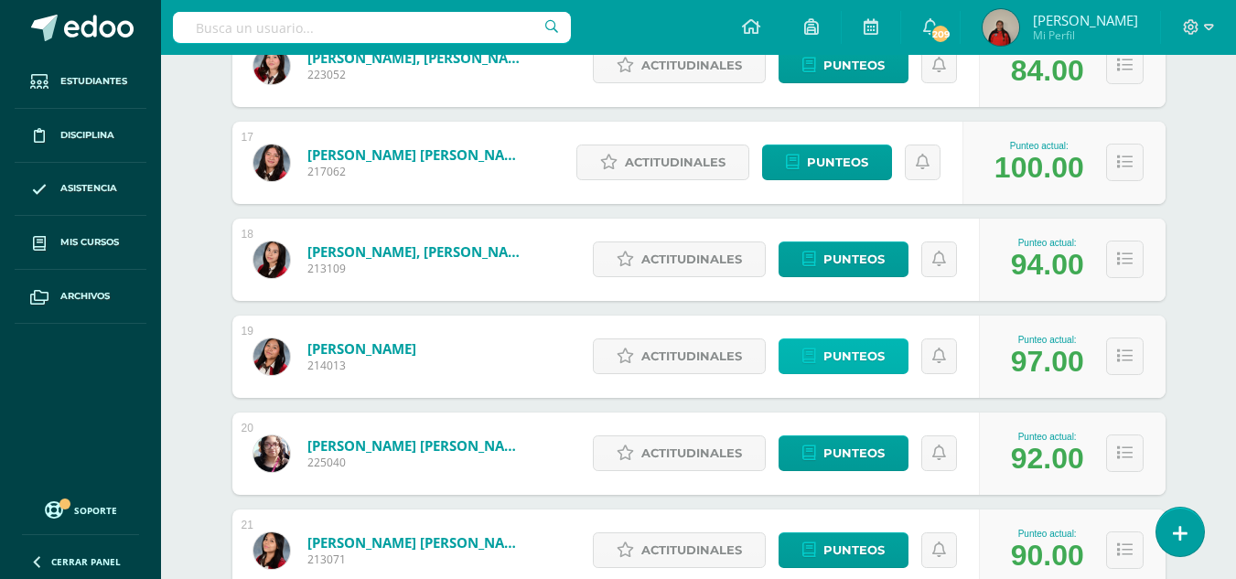
click at [868, 360] on span "Punteos" at bounding box center [853, 356] width 61 height 34
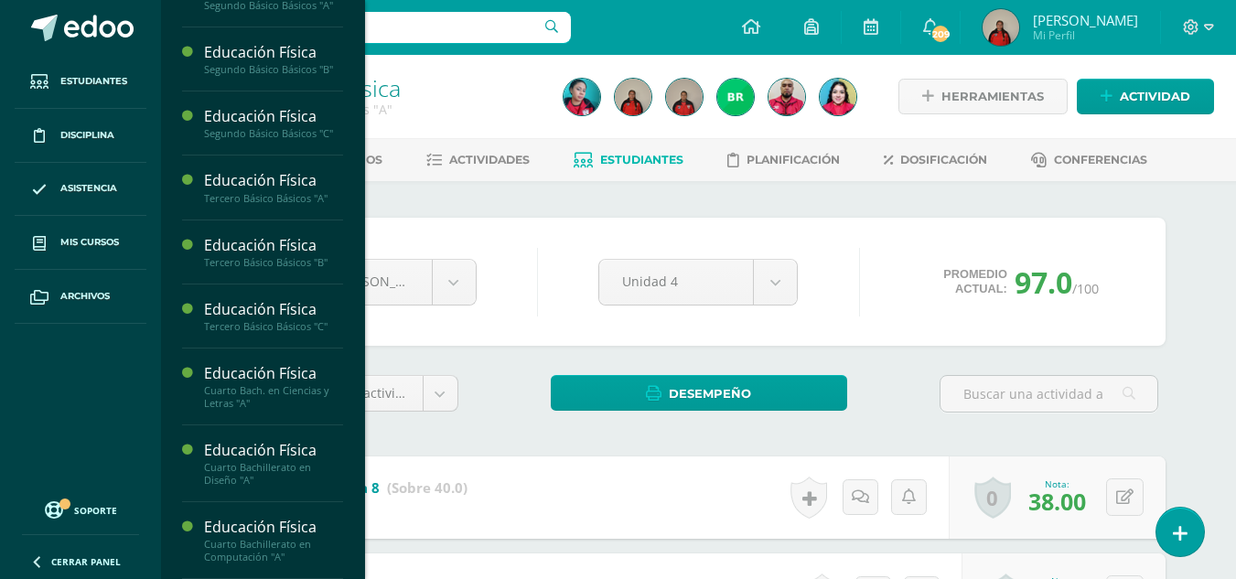
scroll to position [1858, 0]
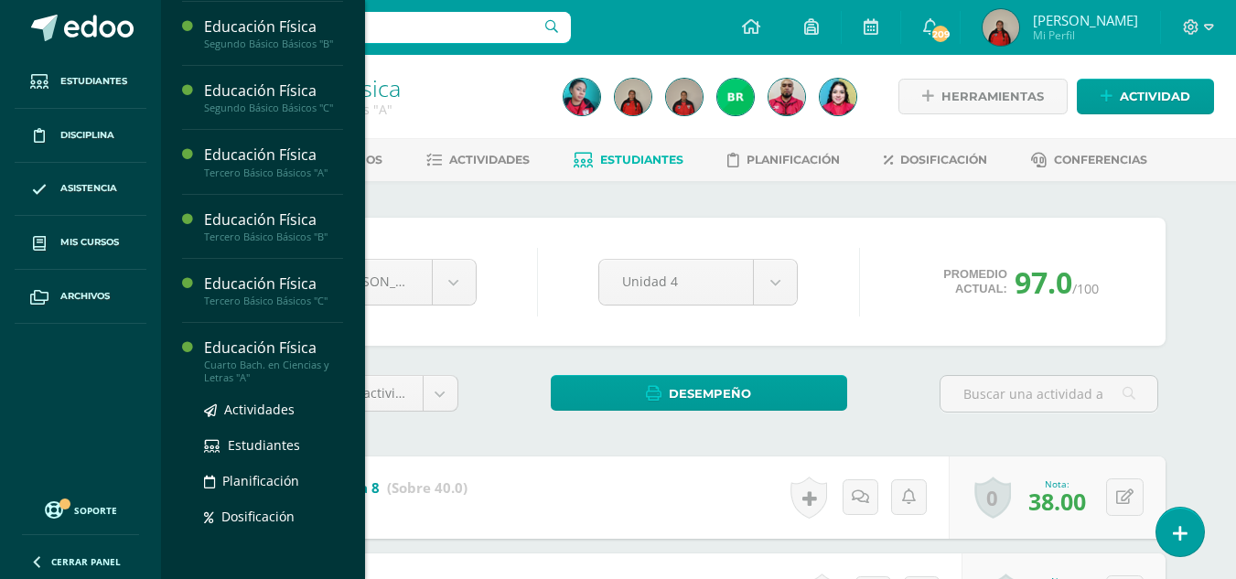
click at [261, 359] on div "Educación Física" at bounding box center [273, 348] width 139 height 21
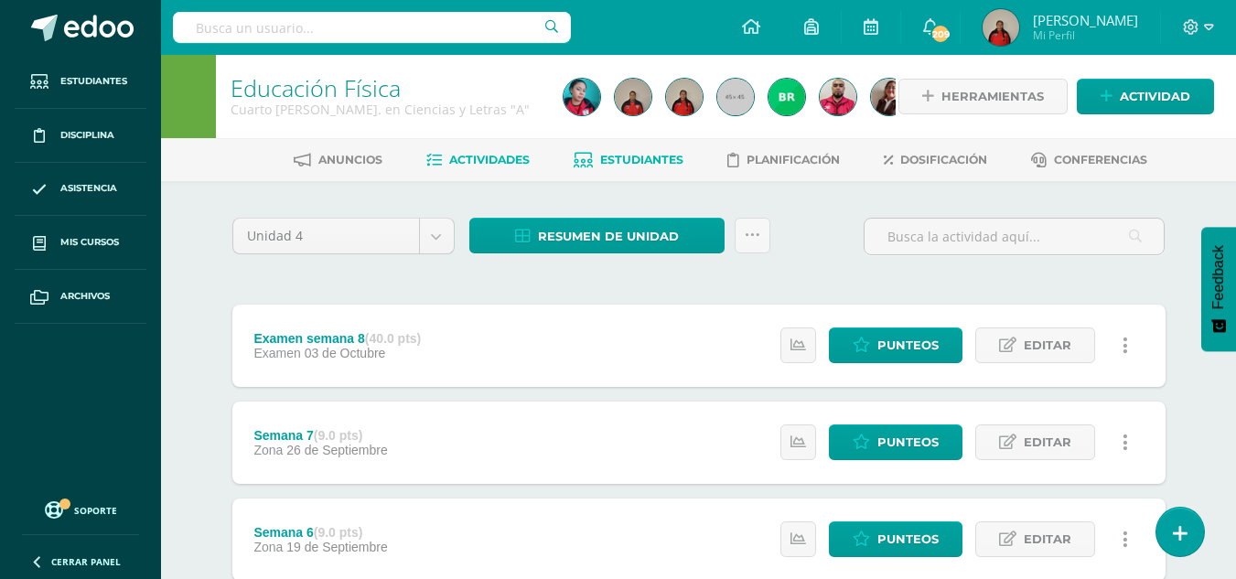
click at [656, 152] on link "Estudiantes" at bounding box center [629, 159] width 110 height 29
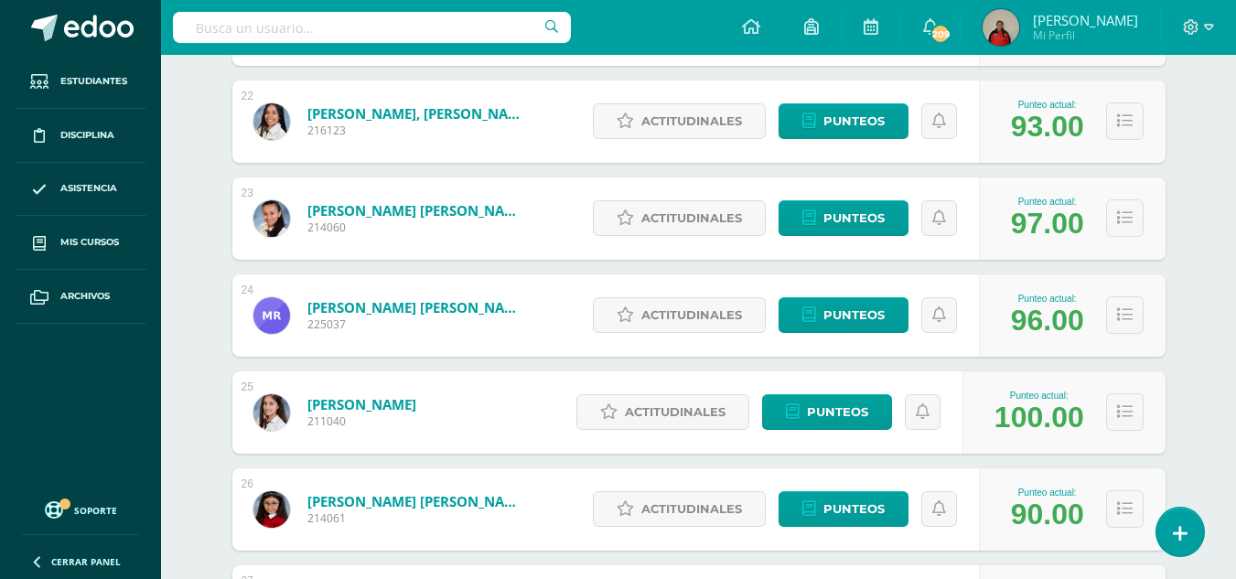
scroll to position [2453, 0]
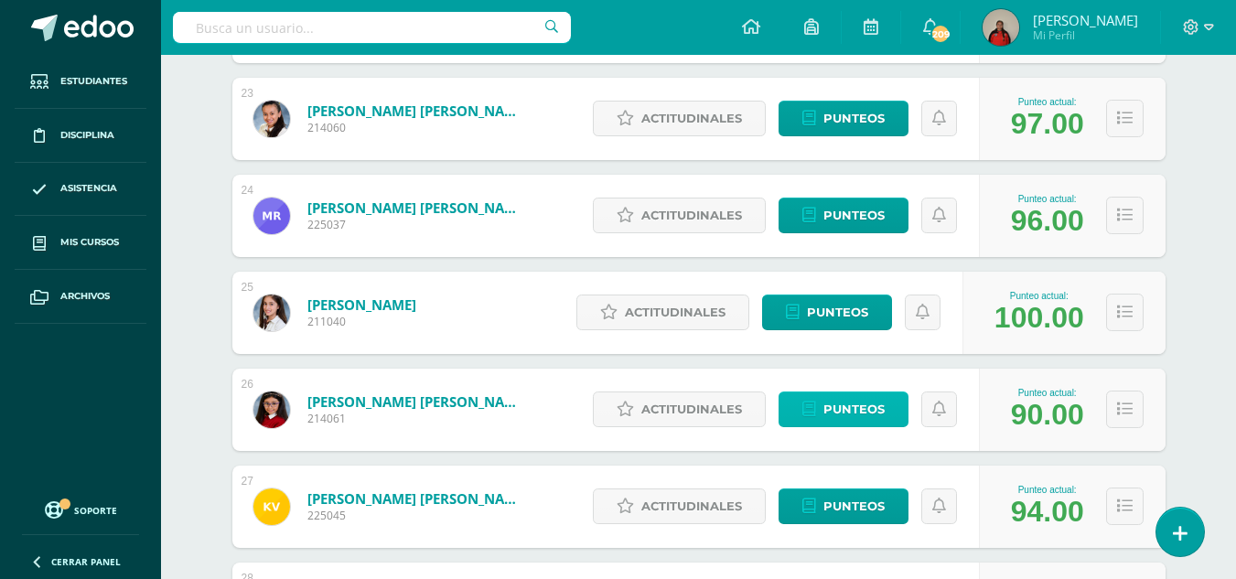
click at [855, 417] on span "Punteos" at bounding box center [853, 409] width 61 height 34
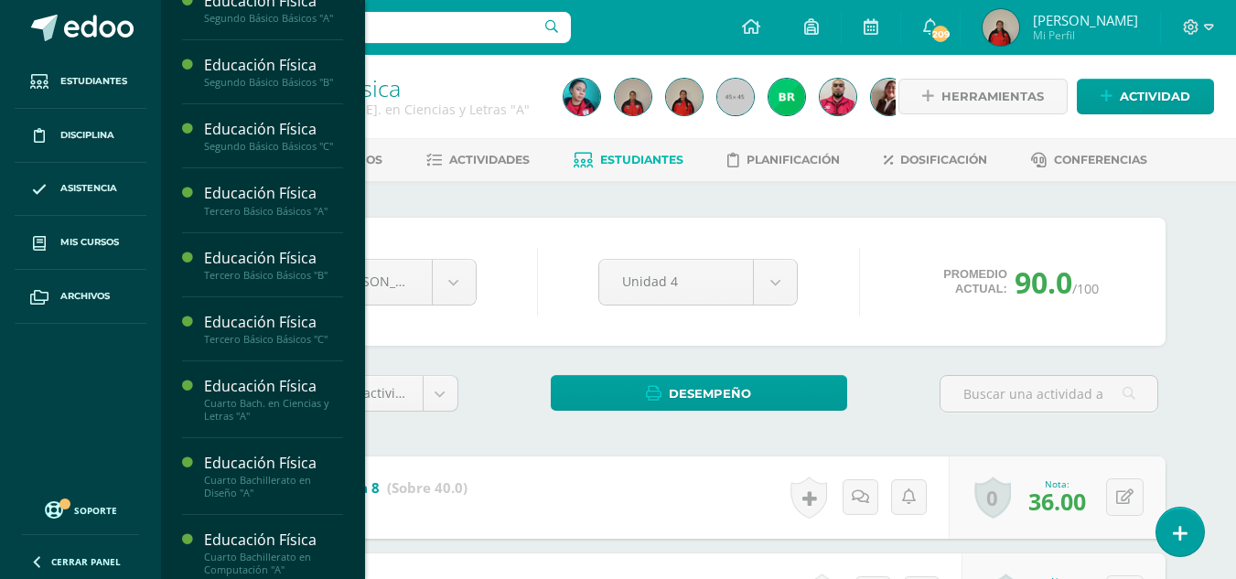
scroll to position [1858, 0]
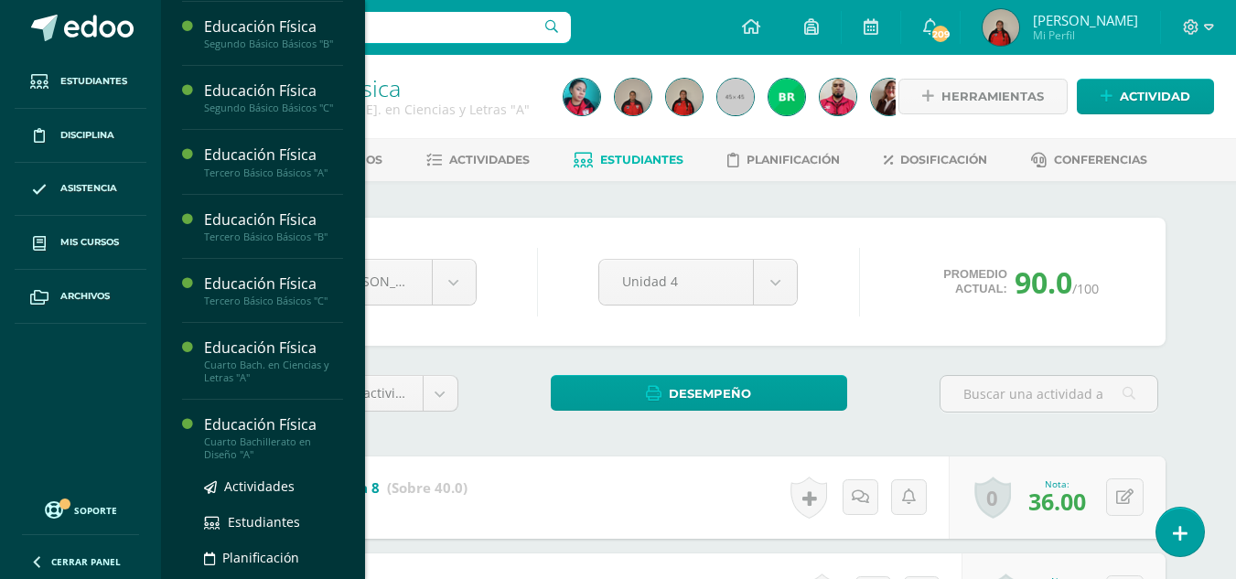
click at [268, 461] on div "Cuarto Bachillerato en Diseño "A"" at bounding box center [273, 448] width 139 height 26
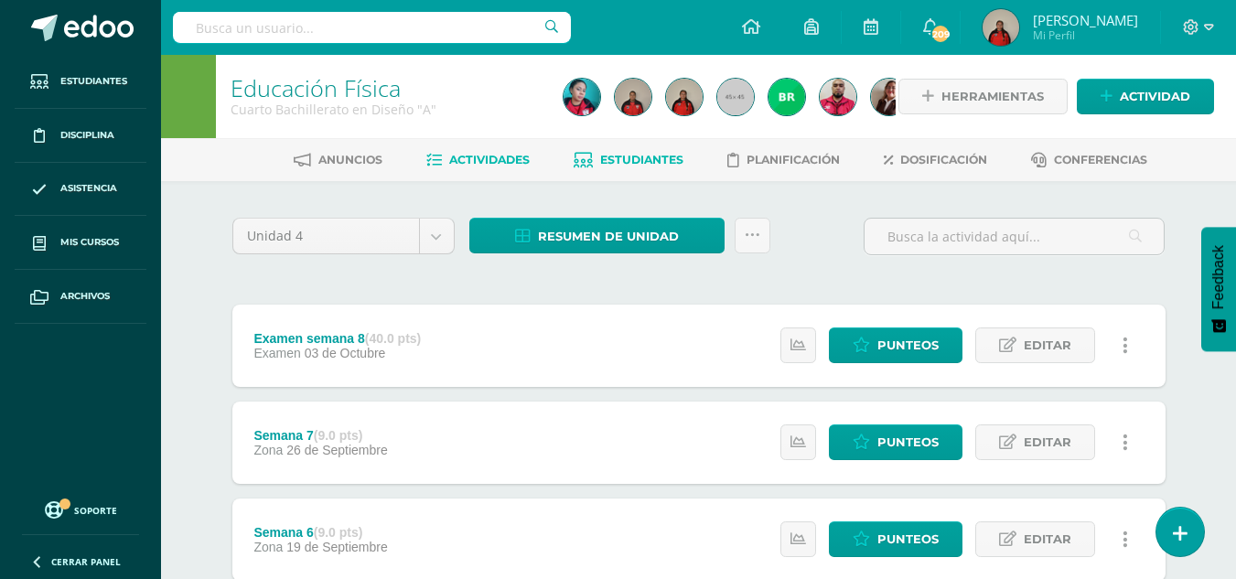
click at [649, 164] on span "Estudiantes" at bounding box center [641, 160] width 83 height 14
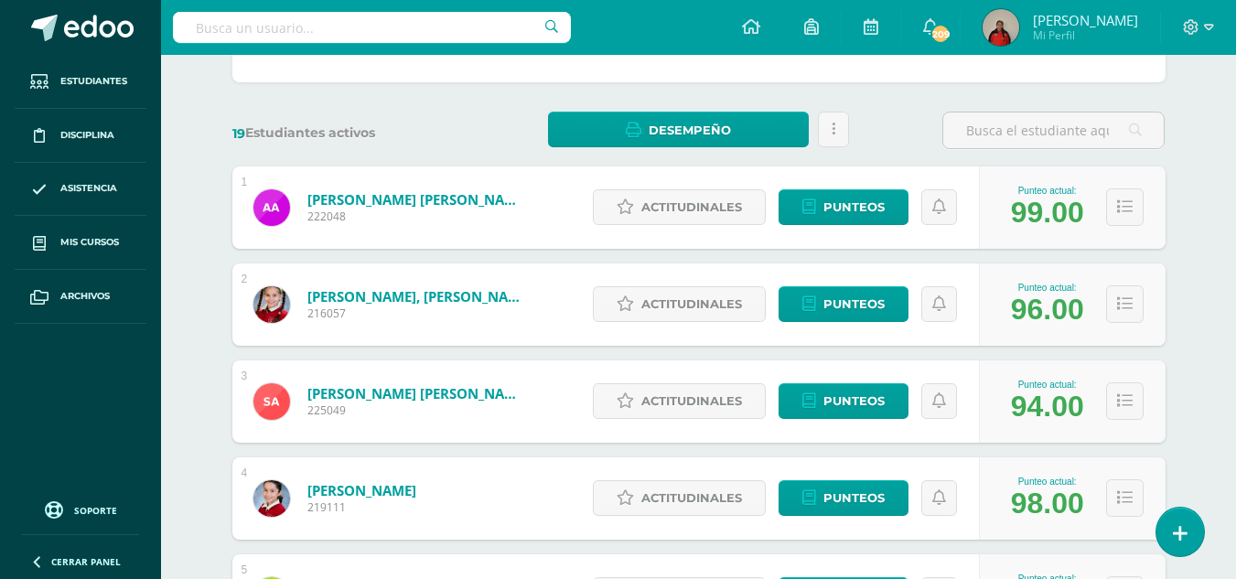
scroll to position [281, 0]
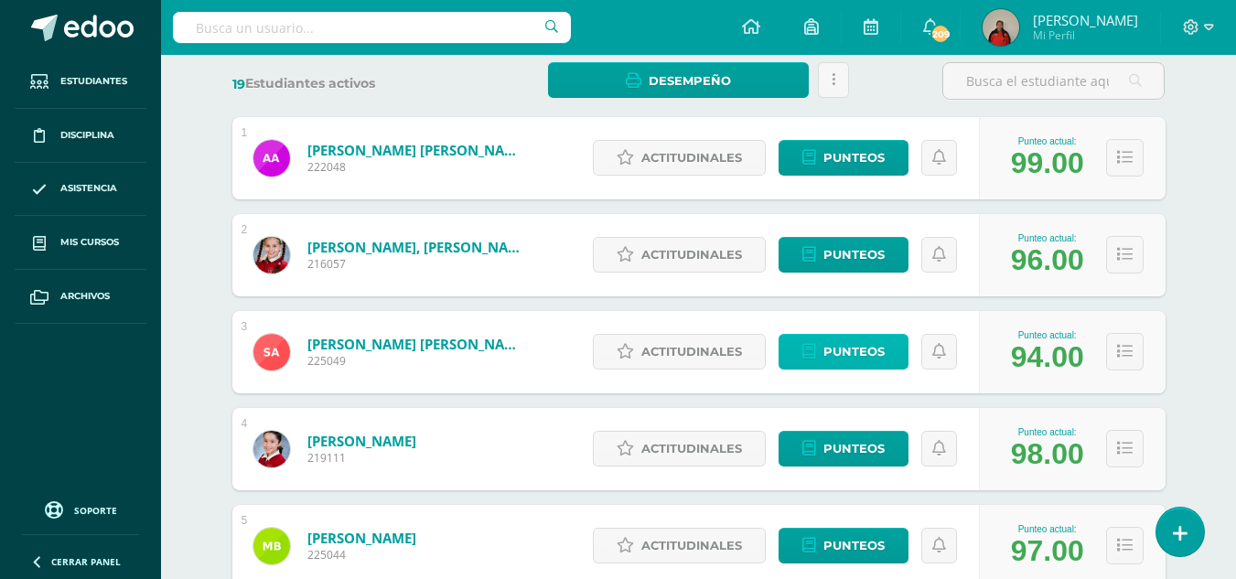
click at [857, 356] on span "Punteos" at bounding box center [853, 352] width 61 height 34
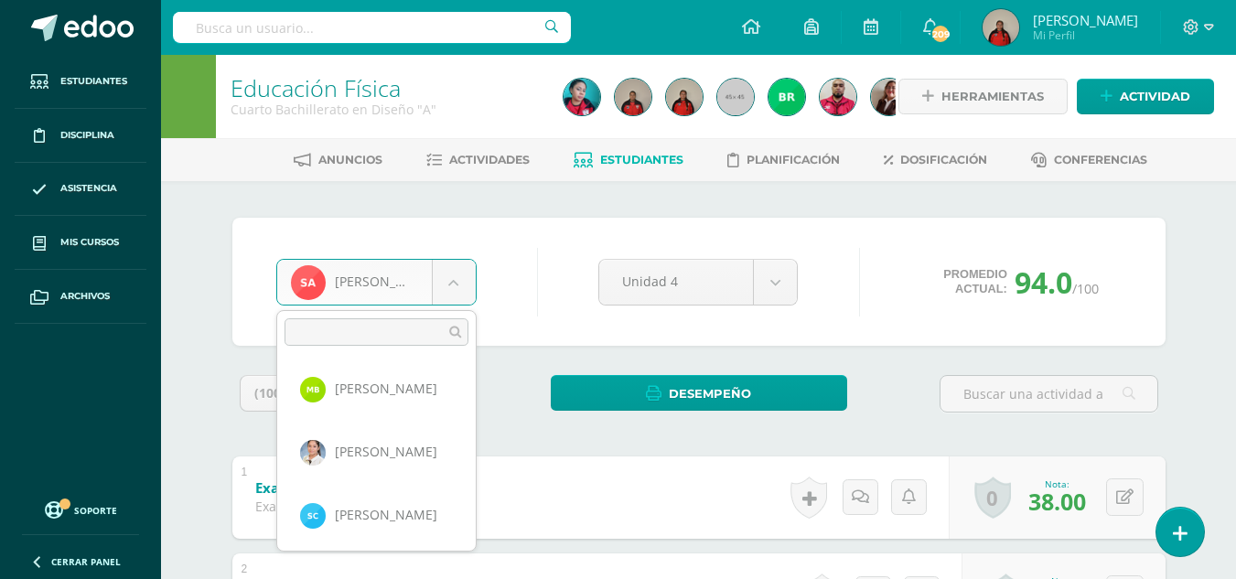
scroll to position [293, 0]
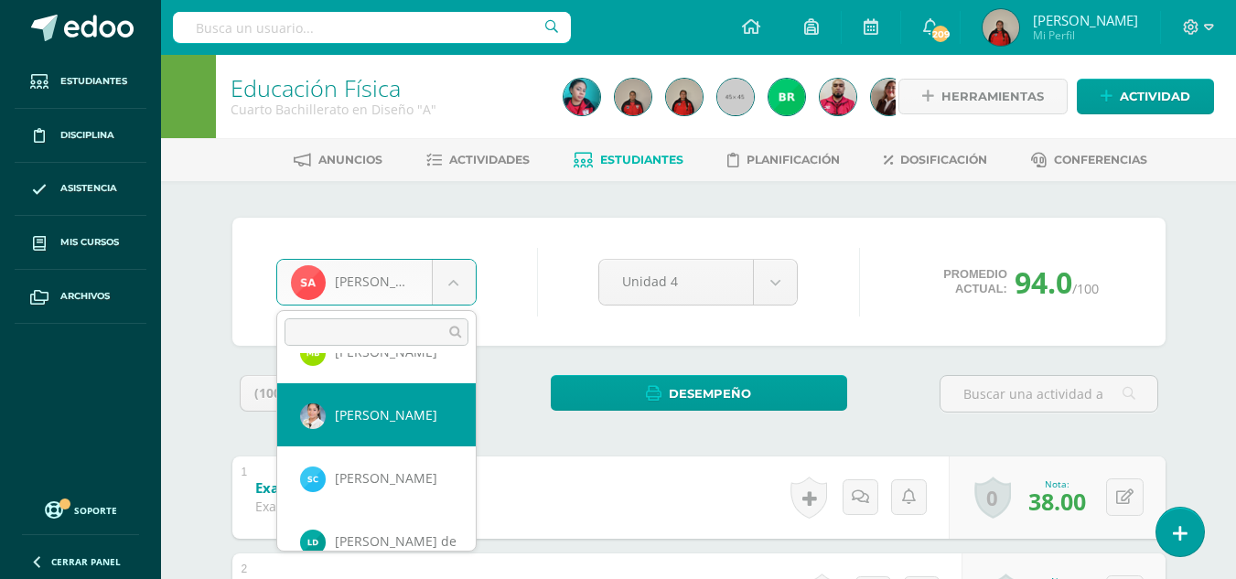
select select "353"
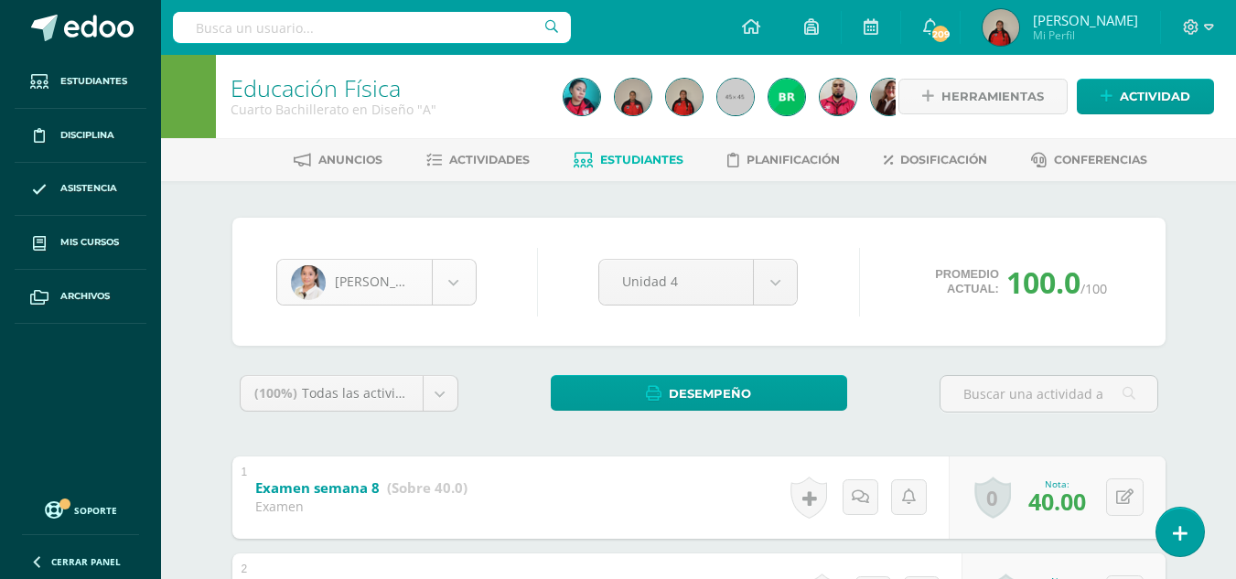
scroll to position [188, 0]
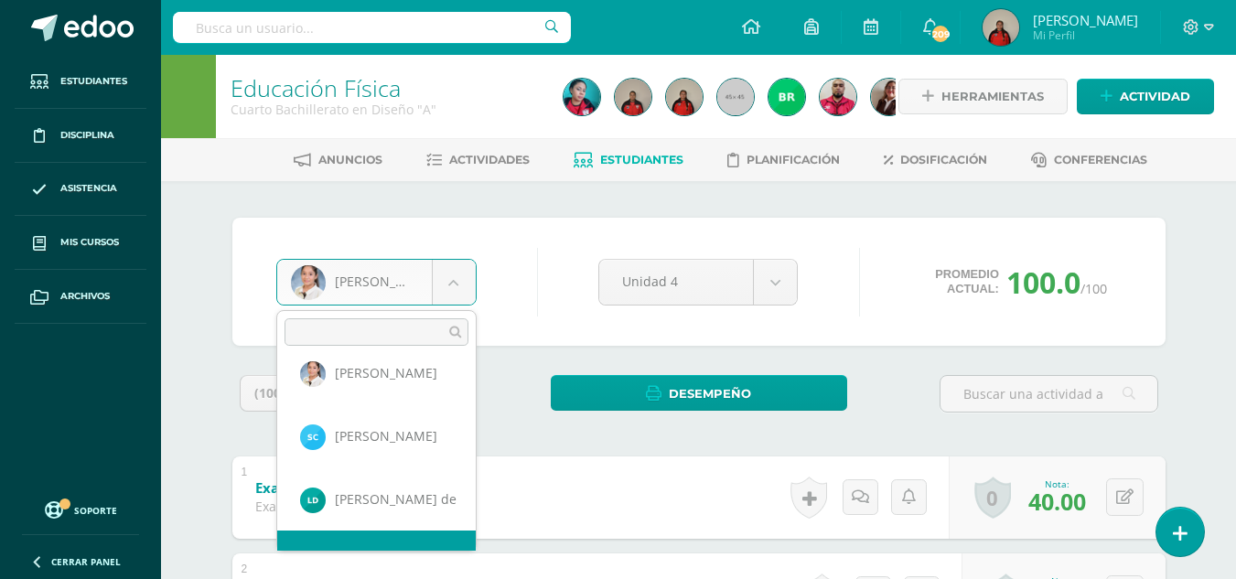
scroll to position [378, 0]
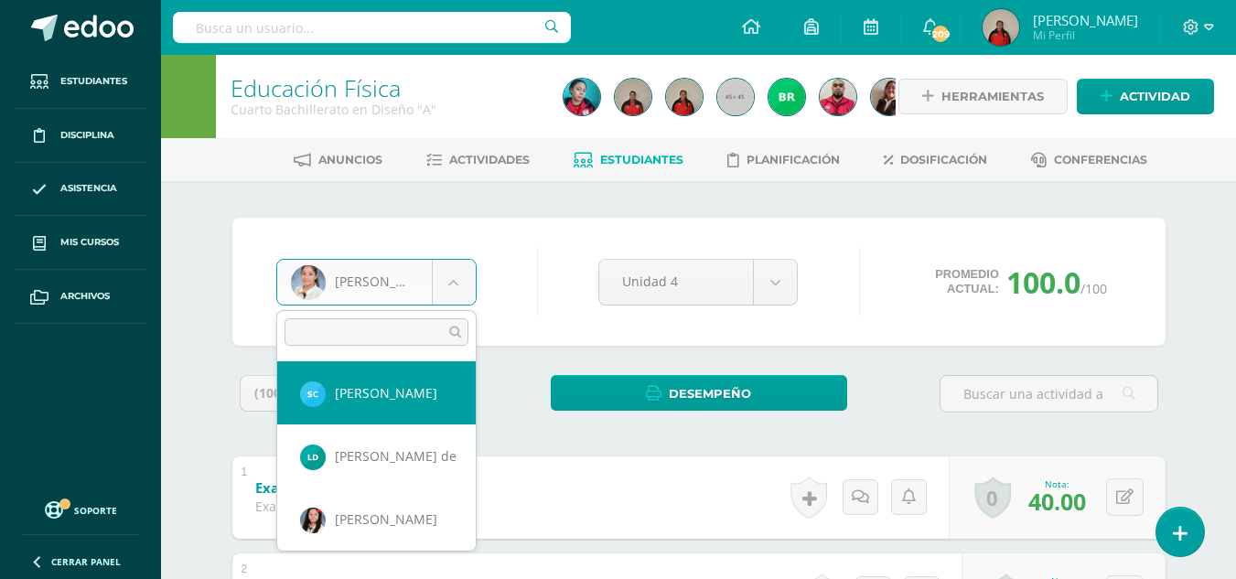
select select "3671"
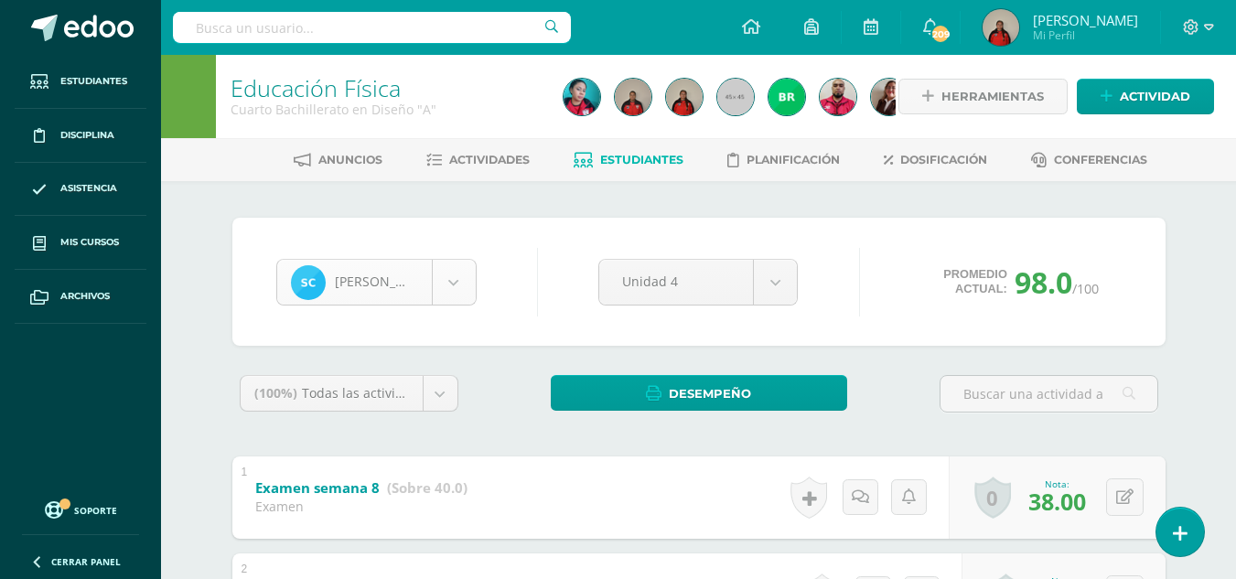
scroll to position [252, 0]
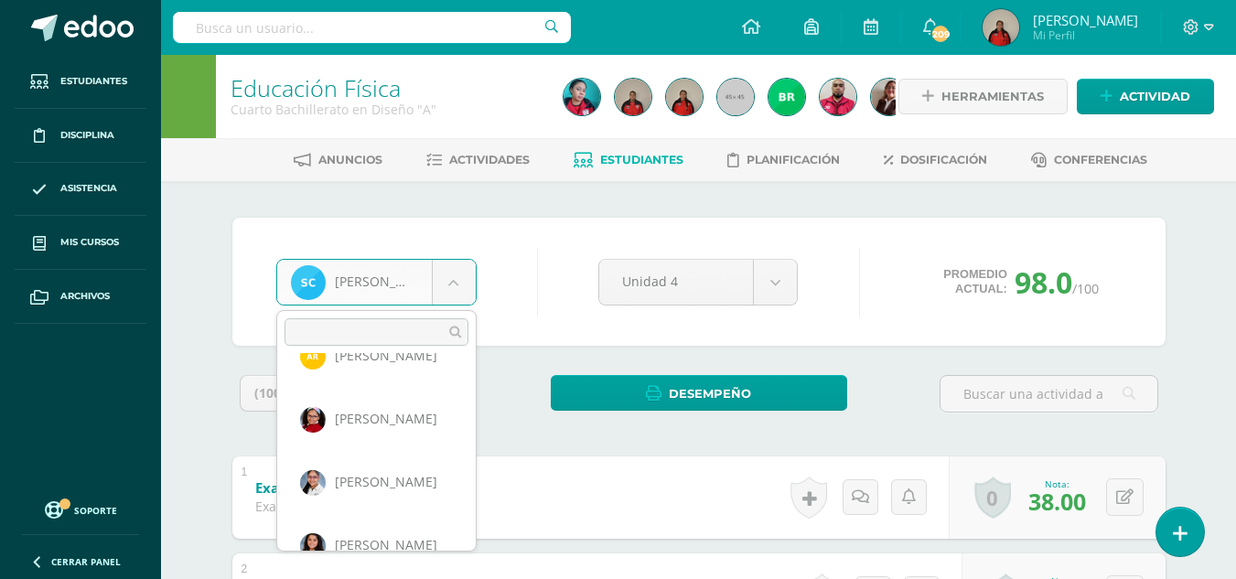
scroll to position [1016, 0]
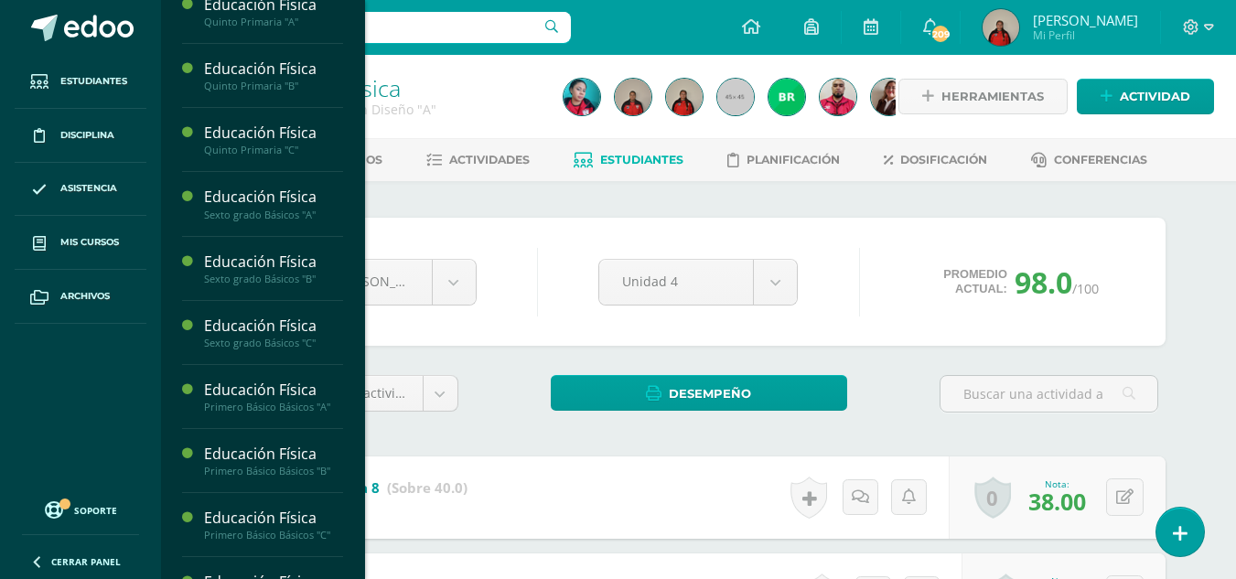
scroll to position [1858, 0]
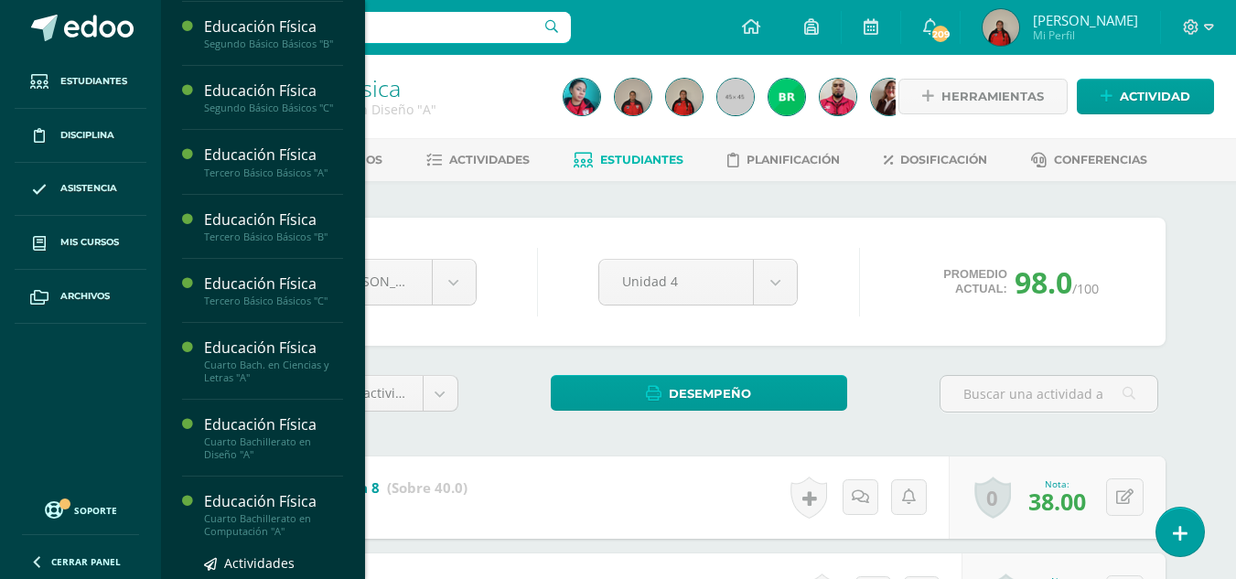
click at [287, 538] on div "Cuarto Bachillerato en Computación "A"" at bounding box center [273, 525] width 139 height 26
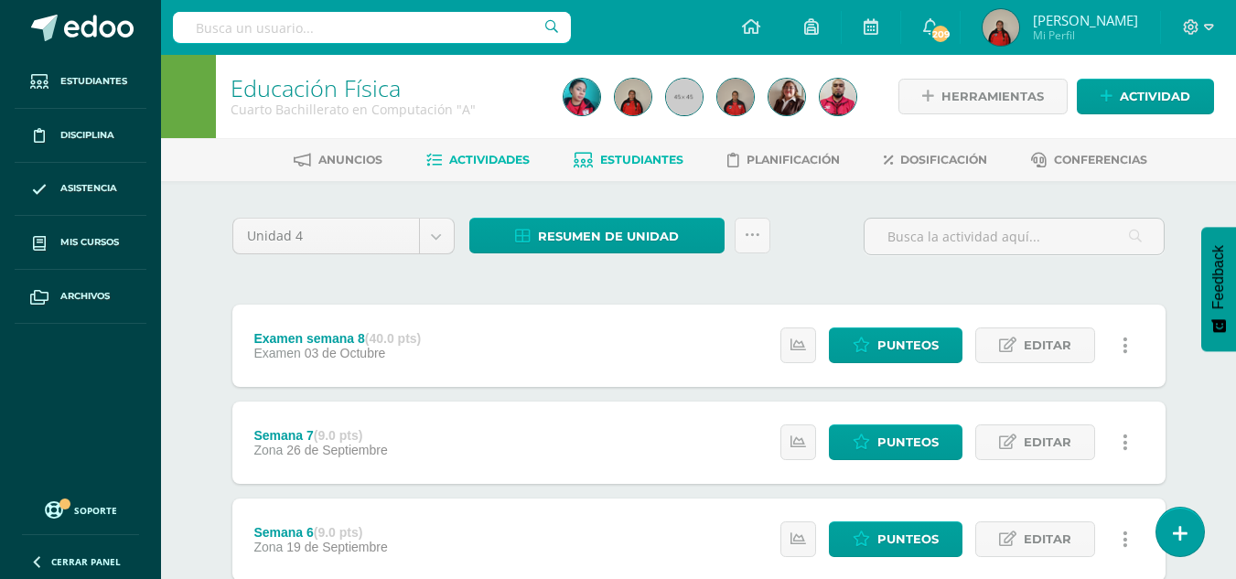
click at [653, 162] on span "Estudiantes" at bounding box center [641, 160] width 83 height 14
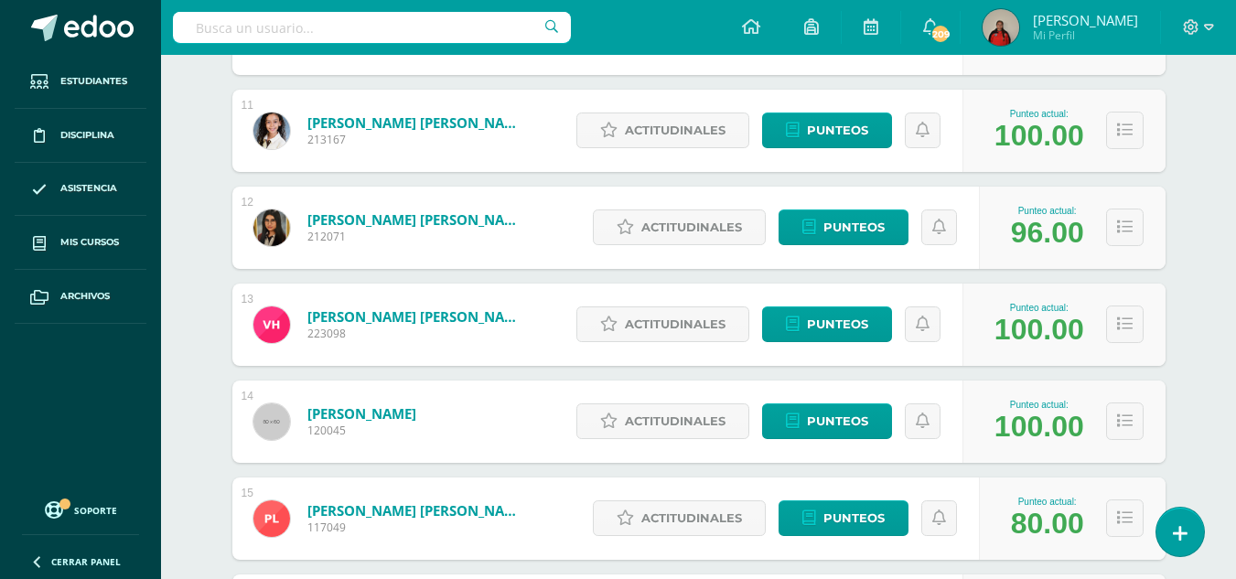
scroll to position [1305, 0]
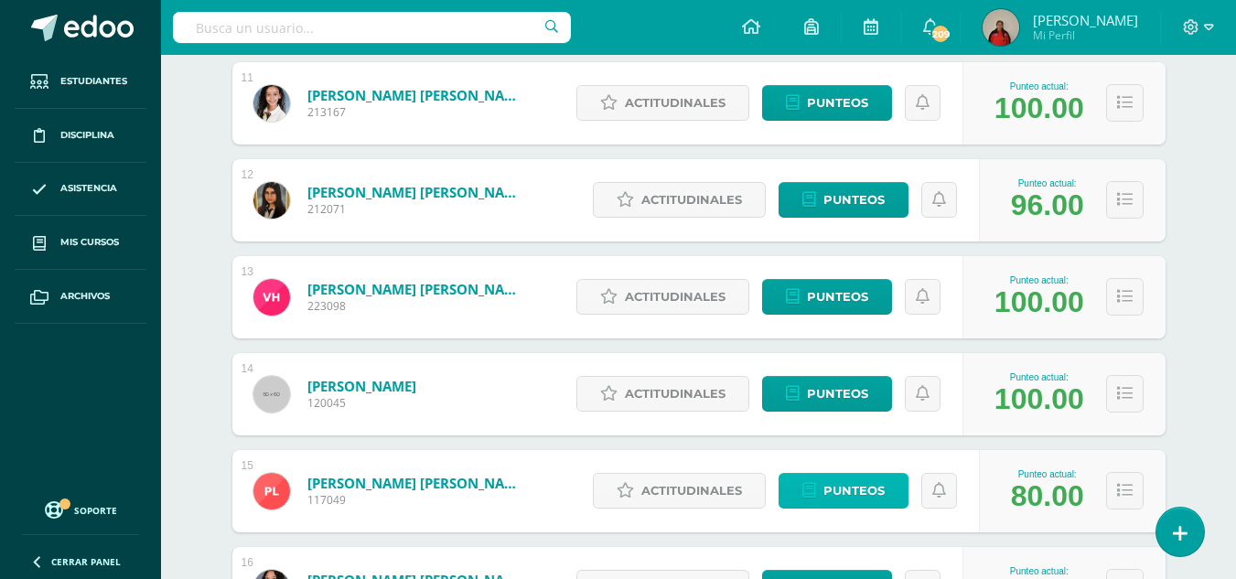
click at [856, 490] on span "Punteos" at bounding box center [853, 491] width 61 height 34
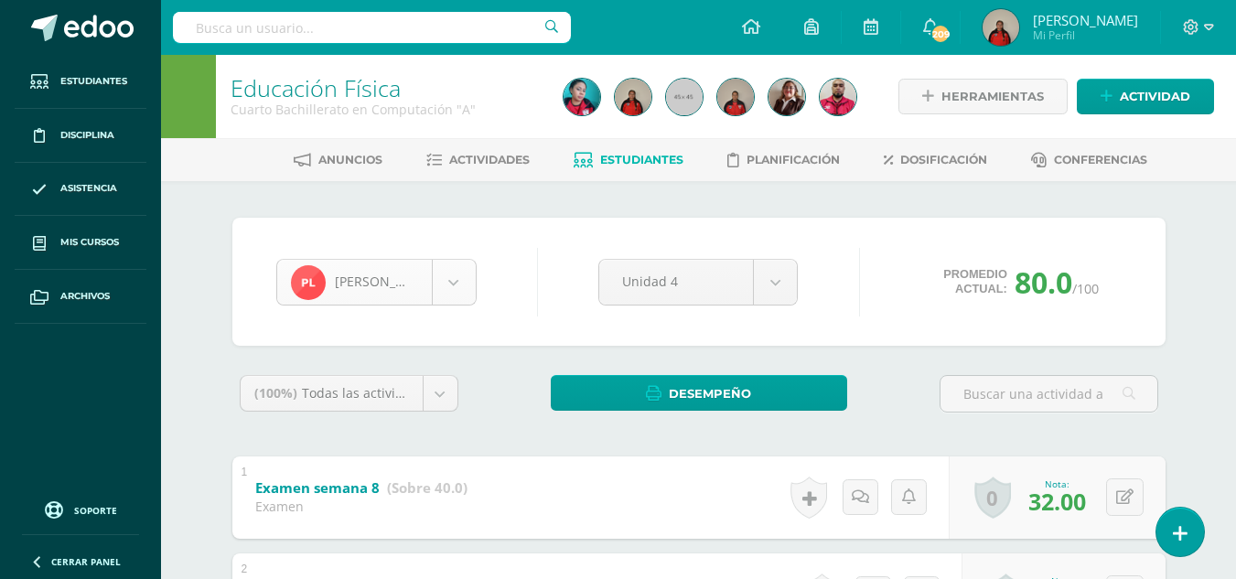
scroll to position [756, 0]
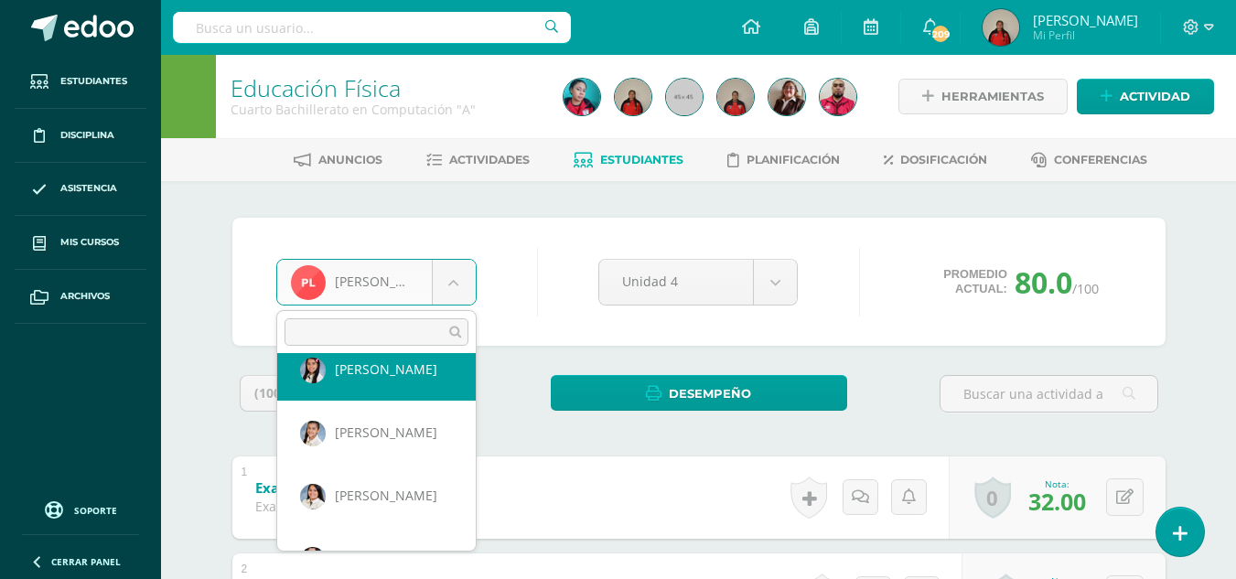
scroll to position [1143, 0]
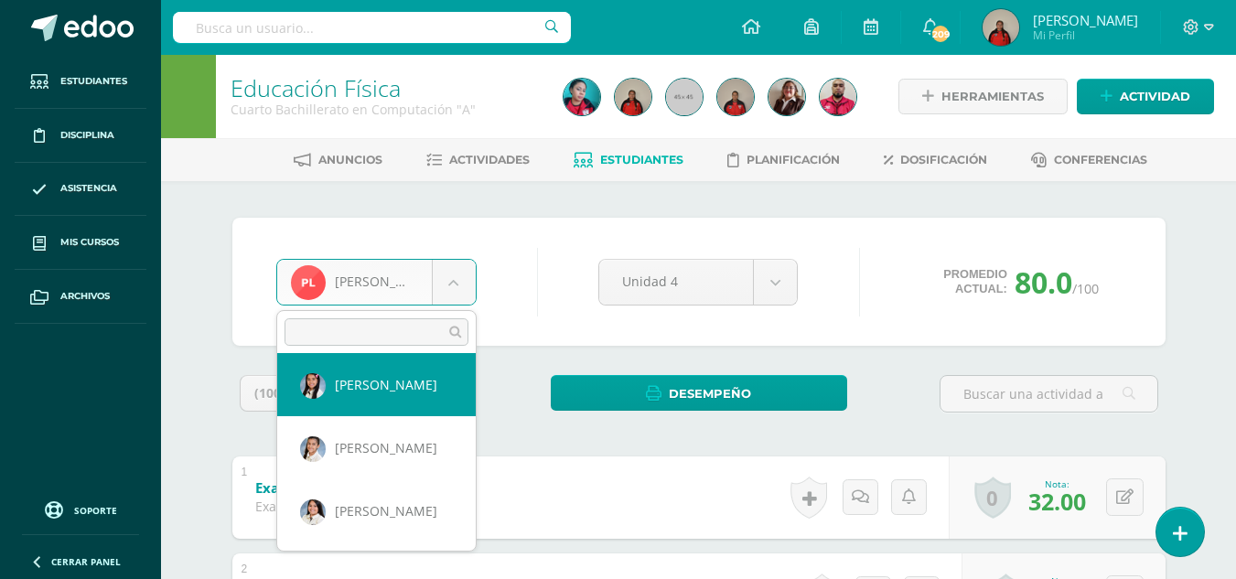
select select "321"
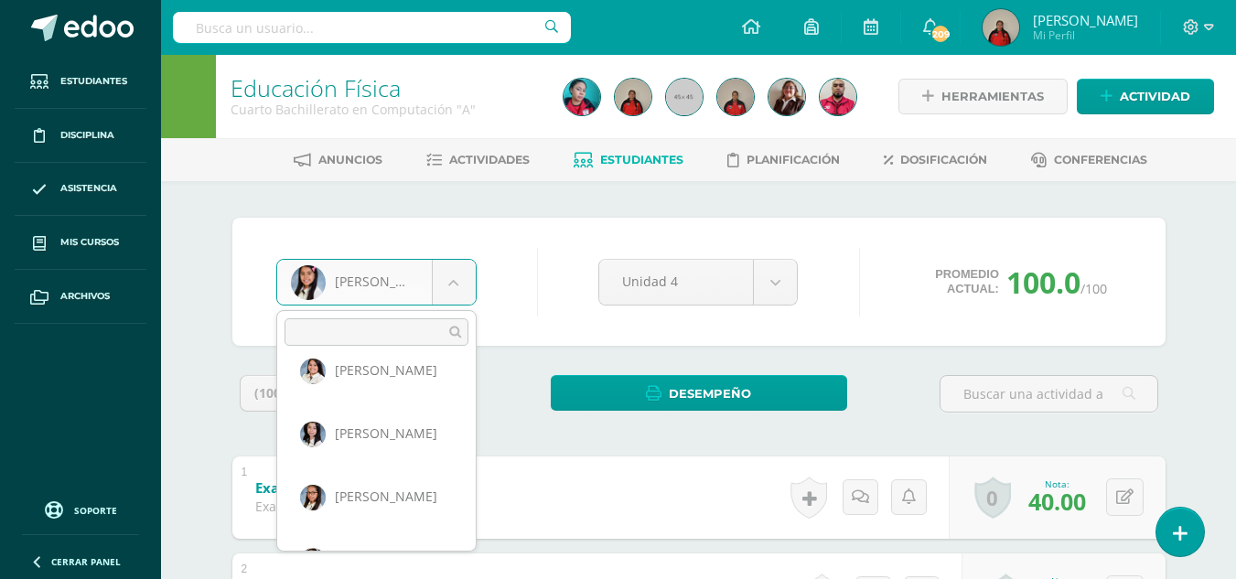
scroll to position [1302, 0]
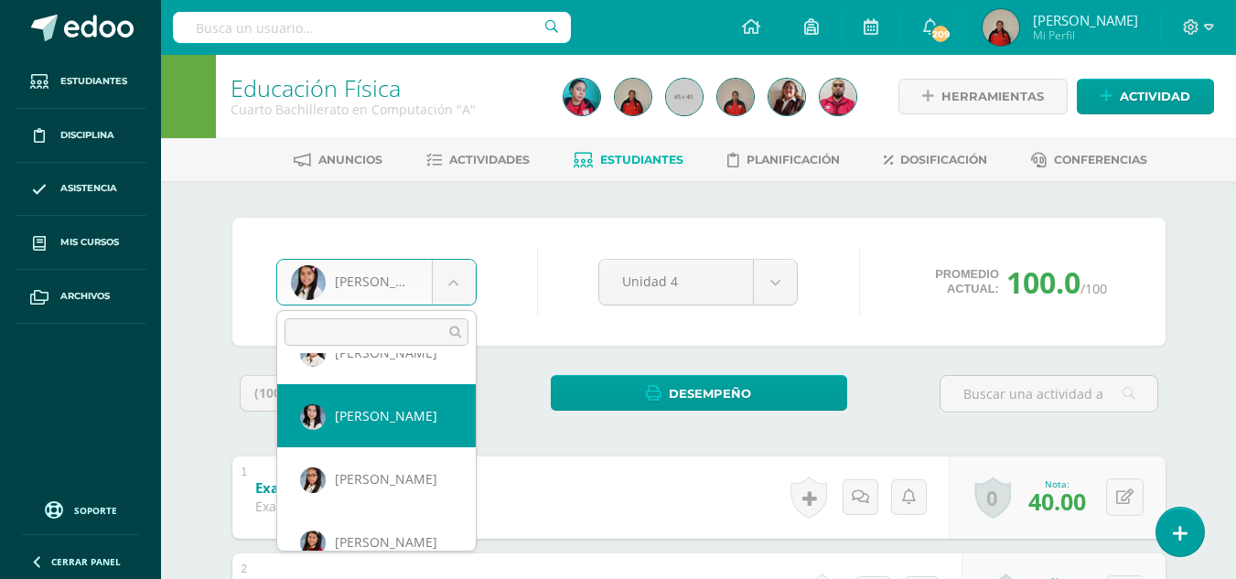
select select "346"
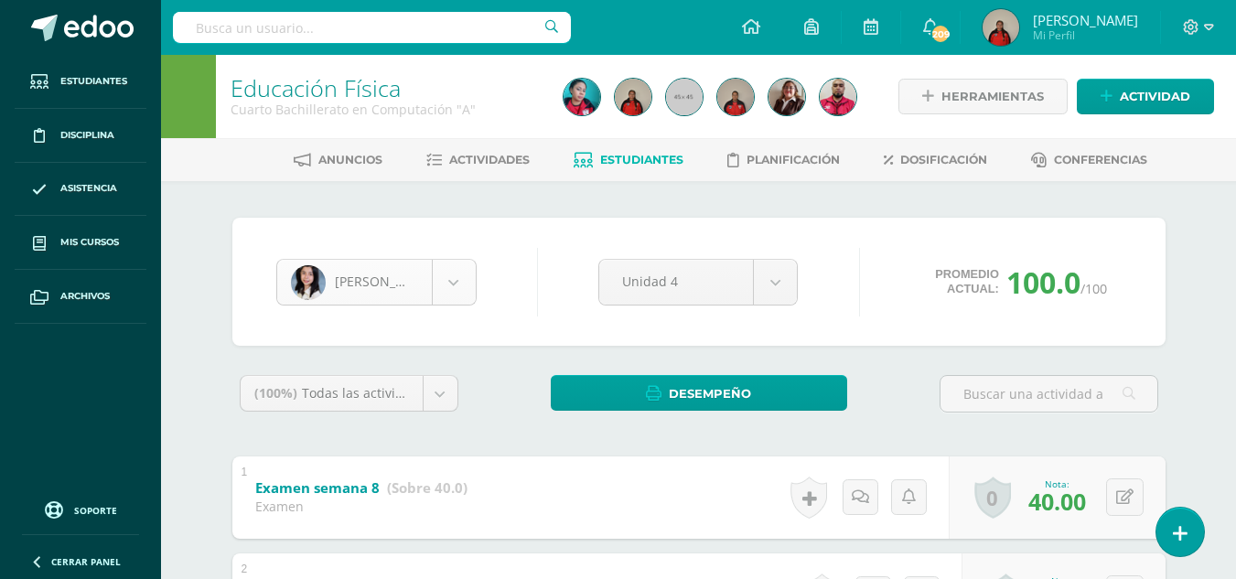
scroll to position [1198, 0]
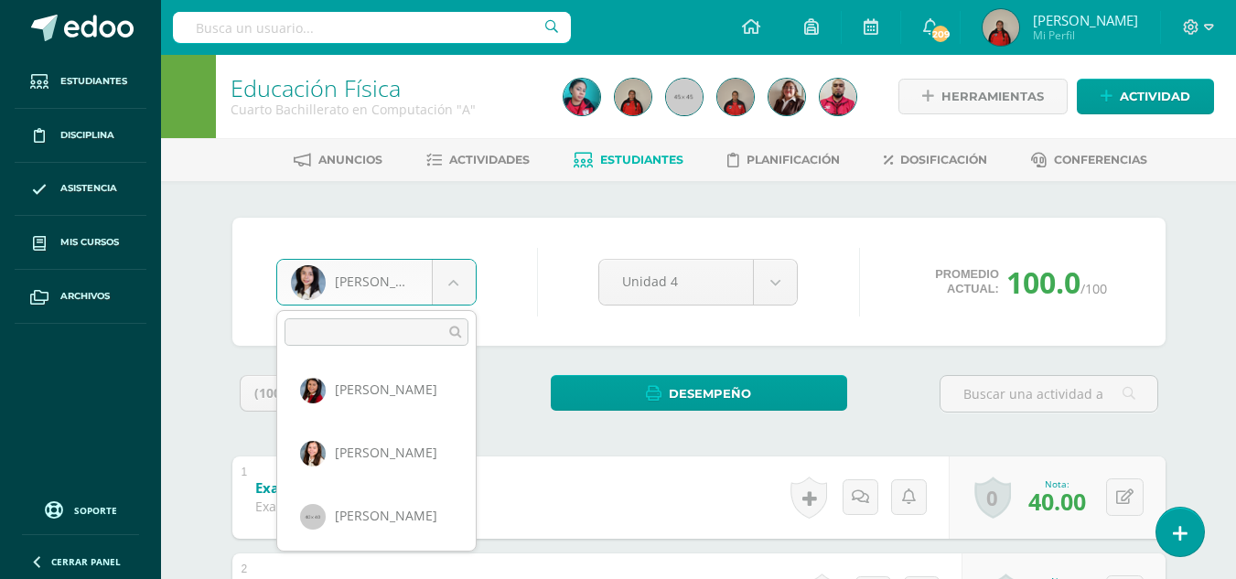
scroll to position [1458, 0]
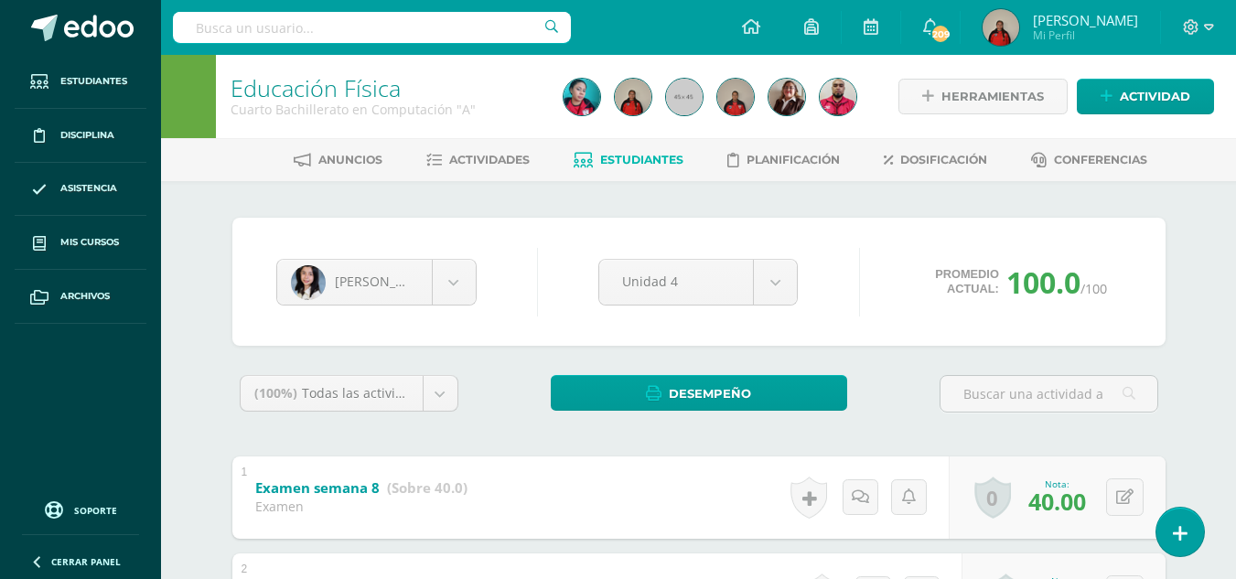
click at [657, 156] on span "Estudiantes" at bounding box center [641, 160] width 83 height 14
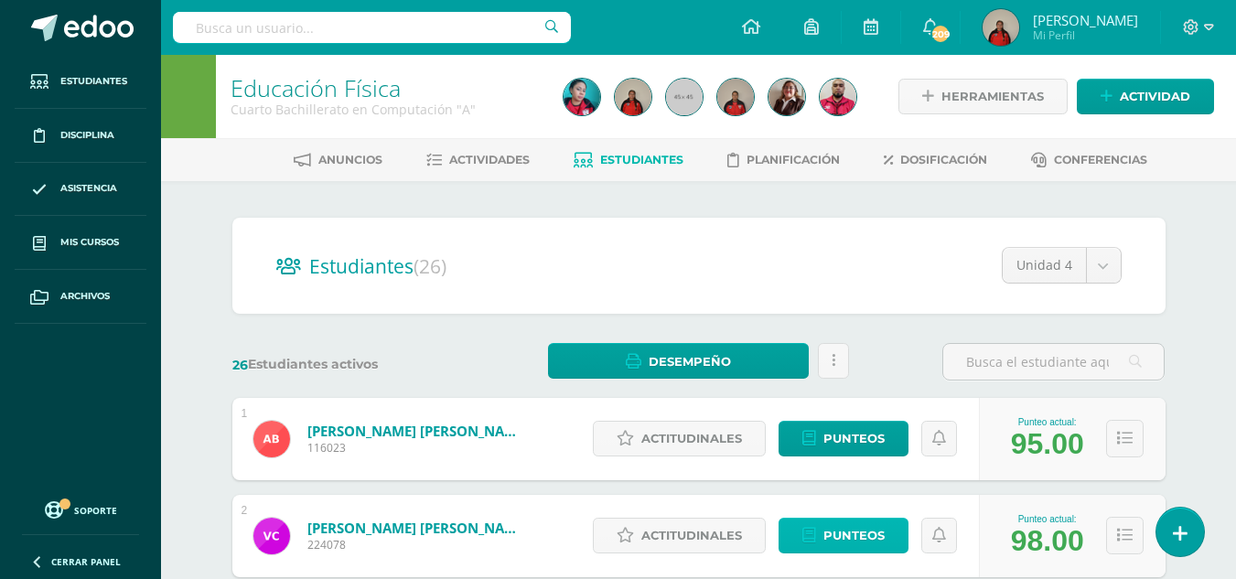
click at [856, 532] on span "Punteos" at bounding box center [853, 536] width 61 height 34
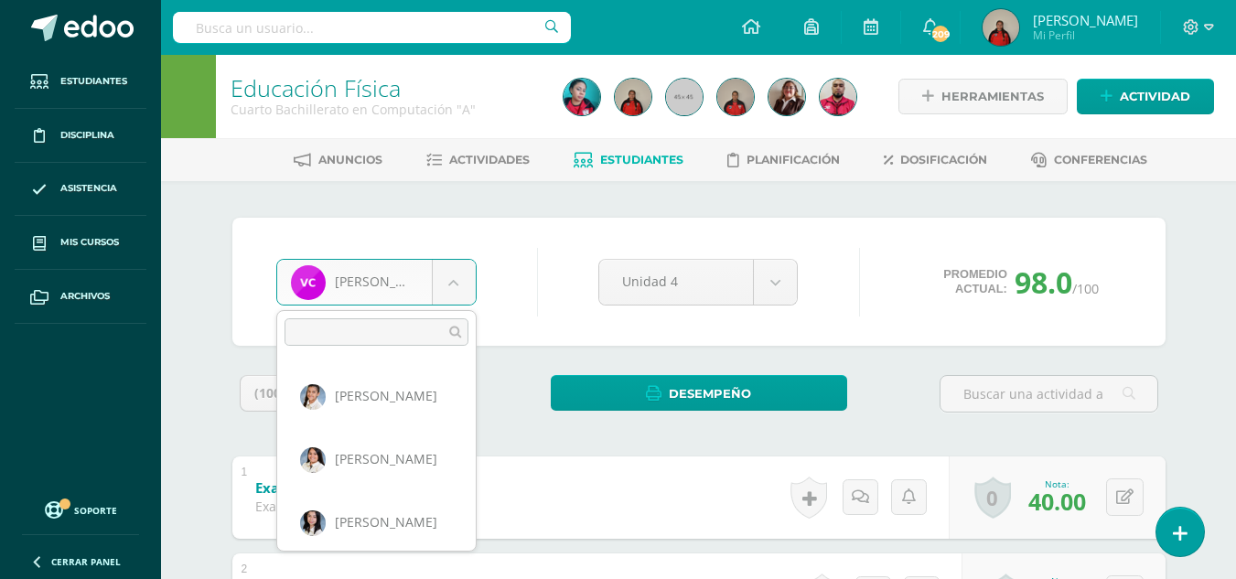
scroll to position [1198, 0]
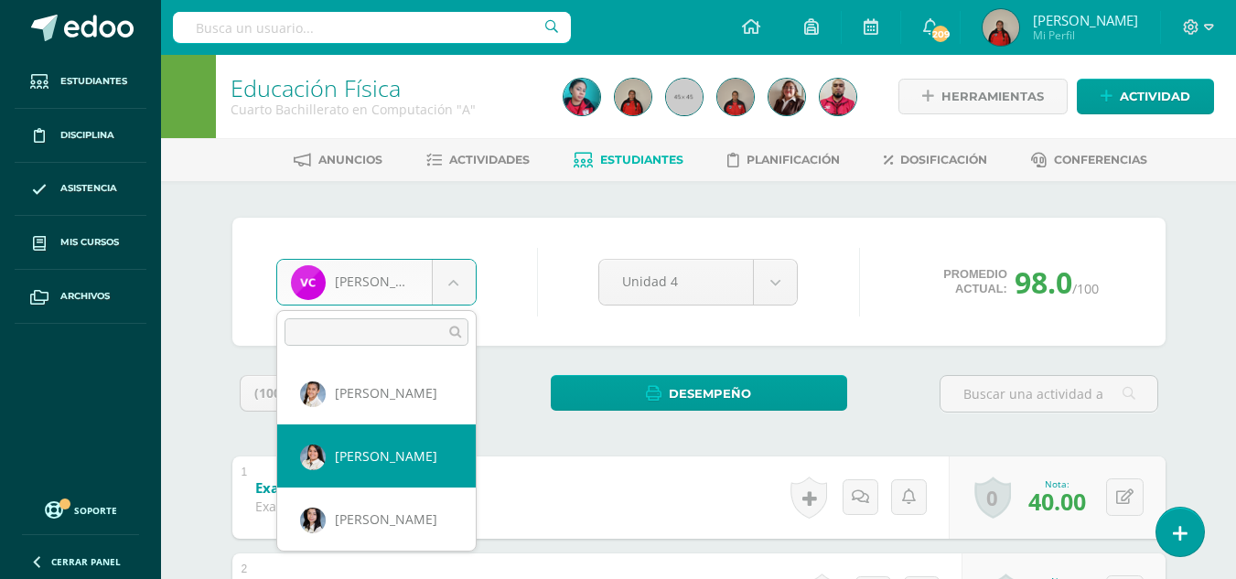
select select "367"
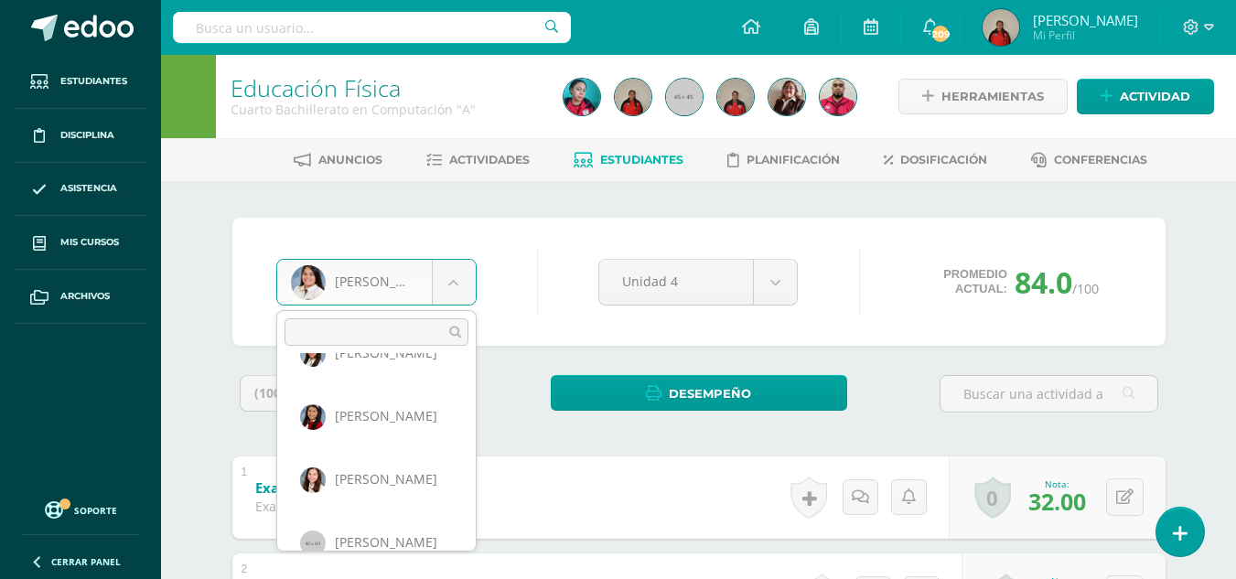
scroll to position [1458, 0]
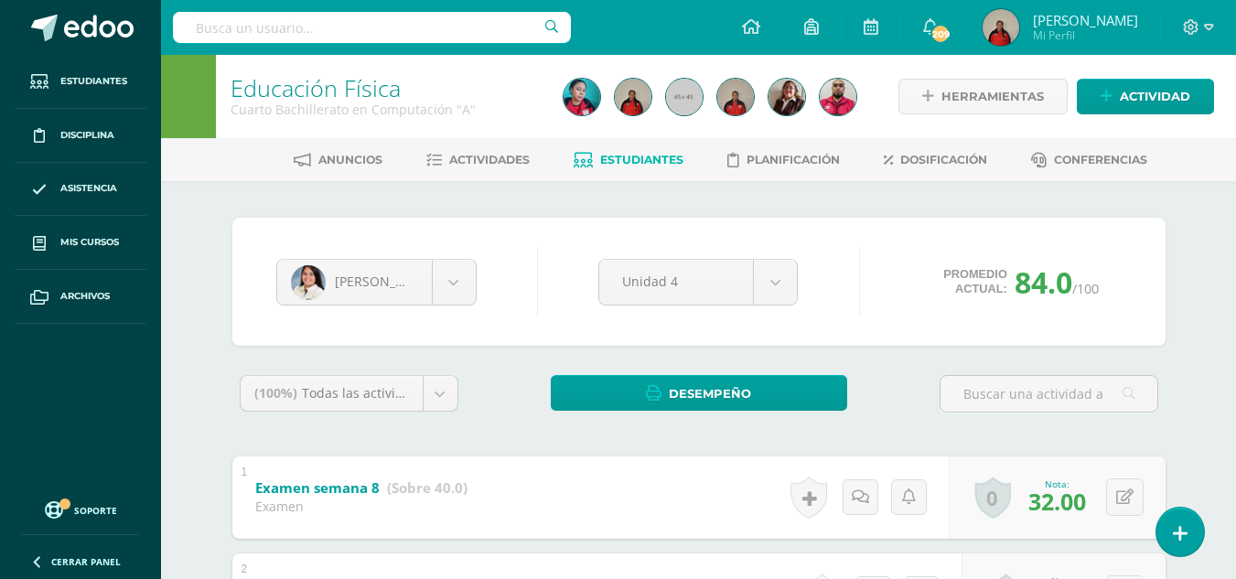
click at [376, 25] on input "text" at bounding box center [372, 27] width 398 height 31
type input "ortiz gonzales"
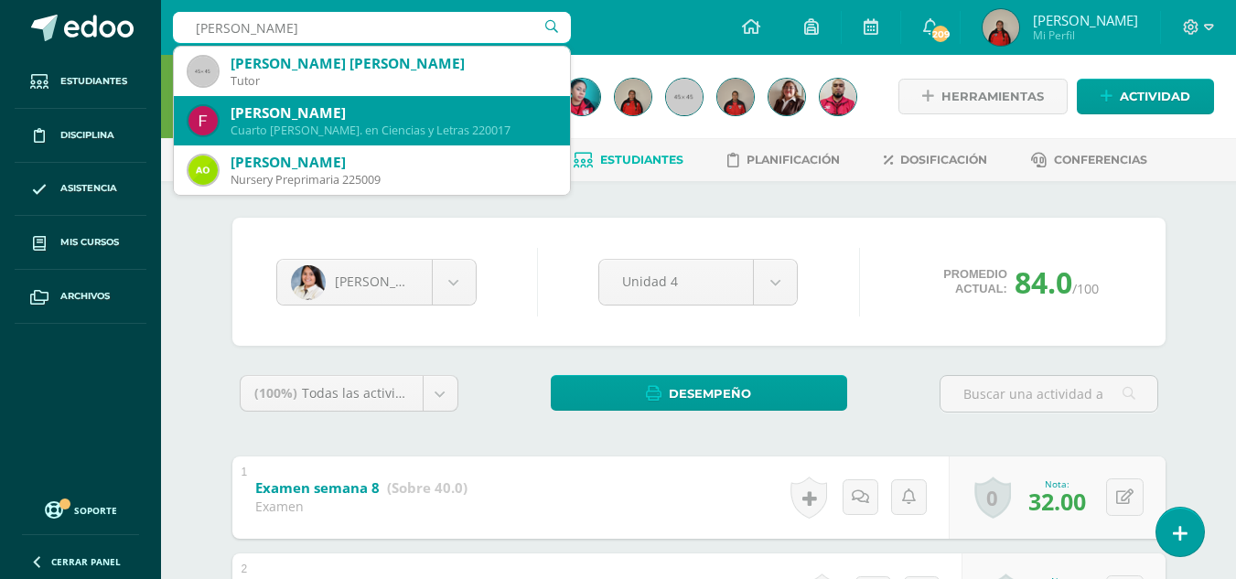
click at [349, 131] on div "Cuarto Bach. en Ciencias y Letras 220017" at bounding box center [393, 131] width 325 height 16
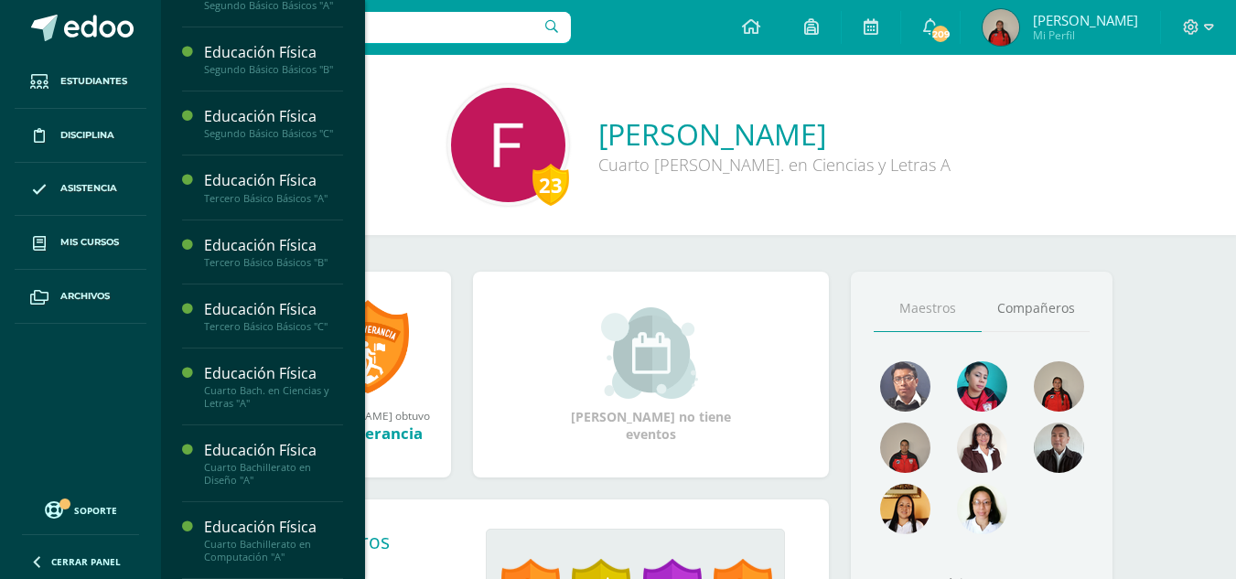
scroll to position [1858, 0]
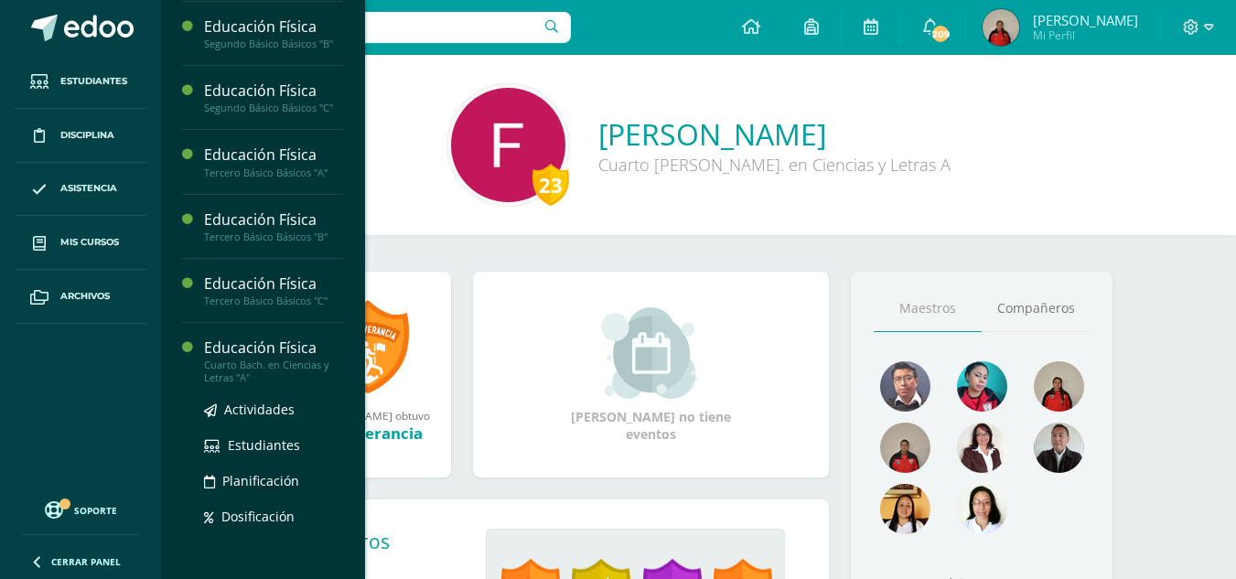
click at [286, 384] on div "Cuarto Bach. en Ciencias y Letras "A"" at bounding box center [273, 372] width 139 height 26
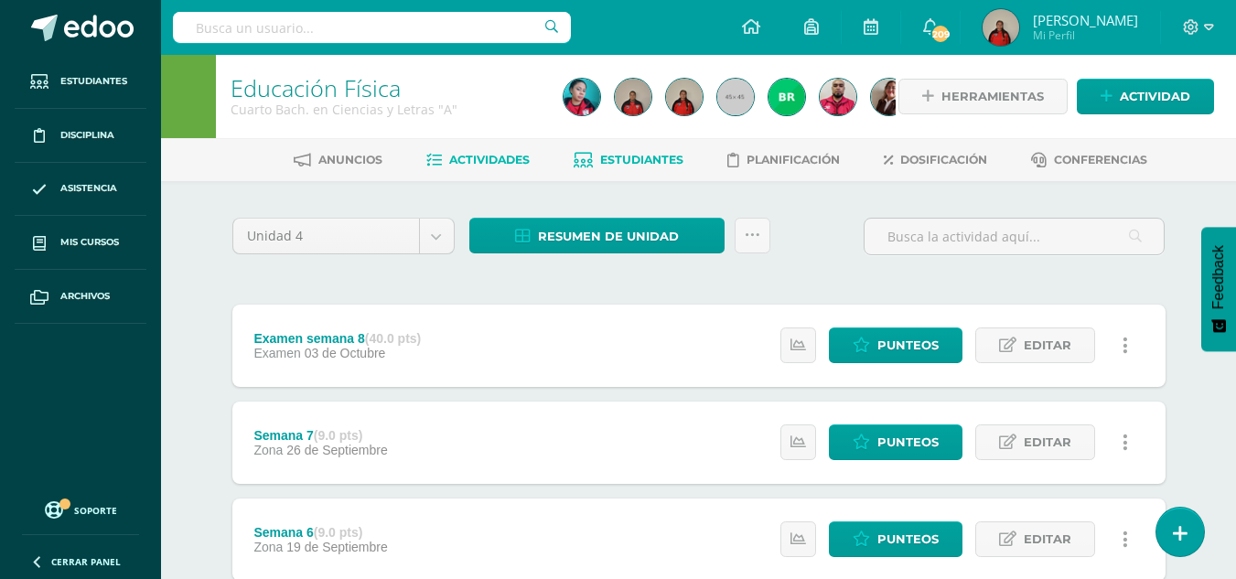
click at [655, 165] on span "Estudiantes" at bounding box center [641, 160] width 83 height 14
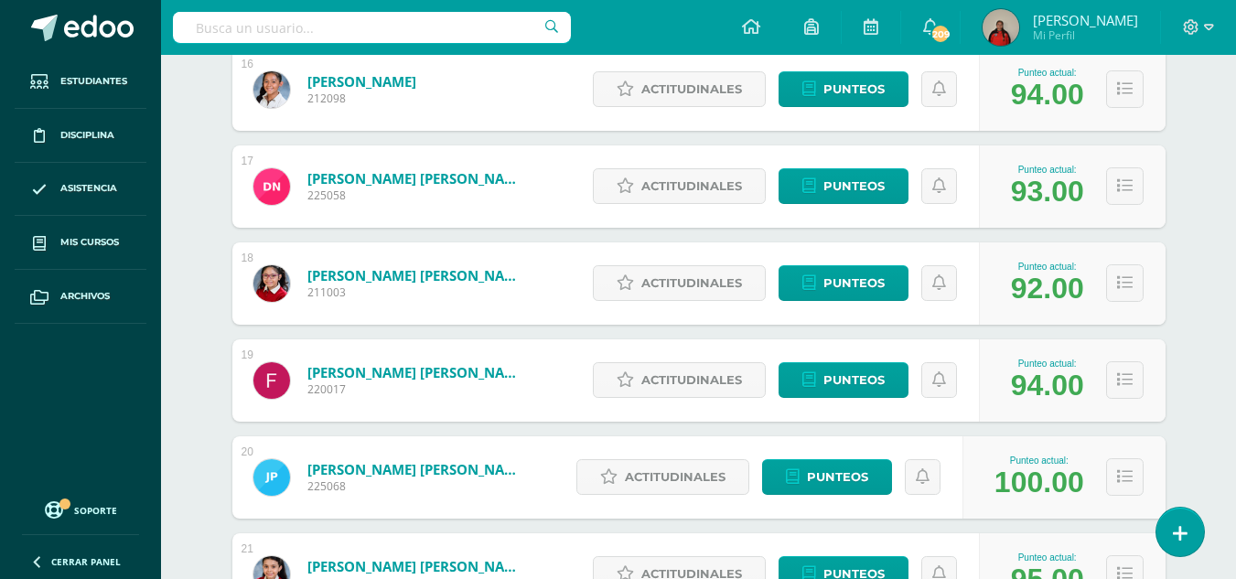
scroll to position [1829, 0]
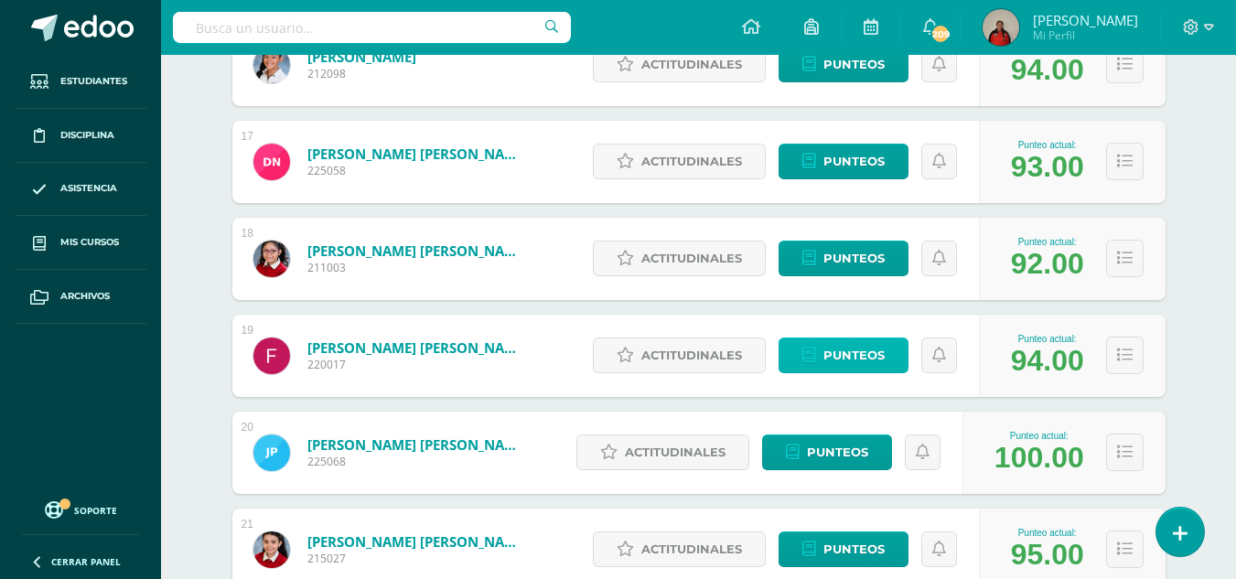
click at [857, 355] on span "Punteos" at bounding box center [853, 355] width 61 height 34
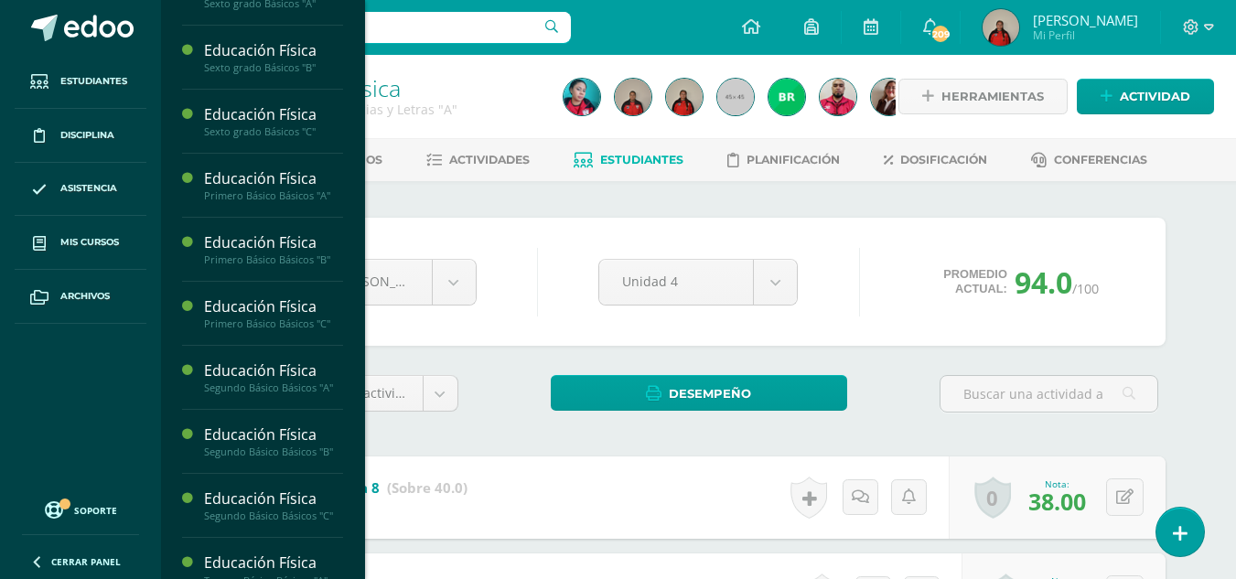
scroll to position [1565, 0]
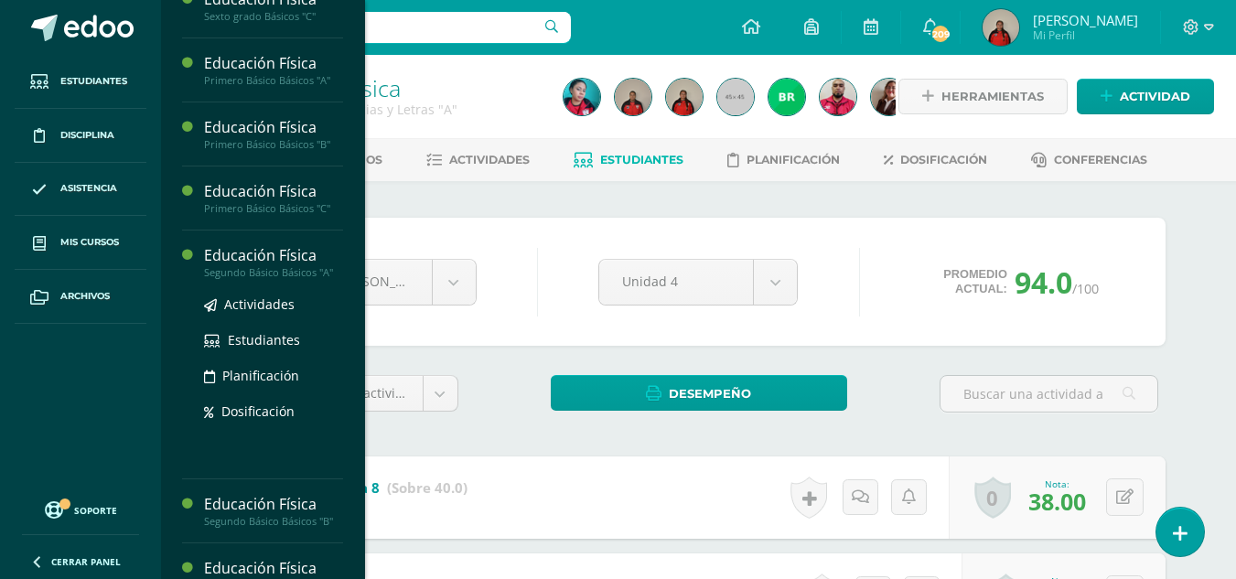
click at [280, 266] on div "Educación Física" at bounding box center [273, 255] width 139 height 21
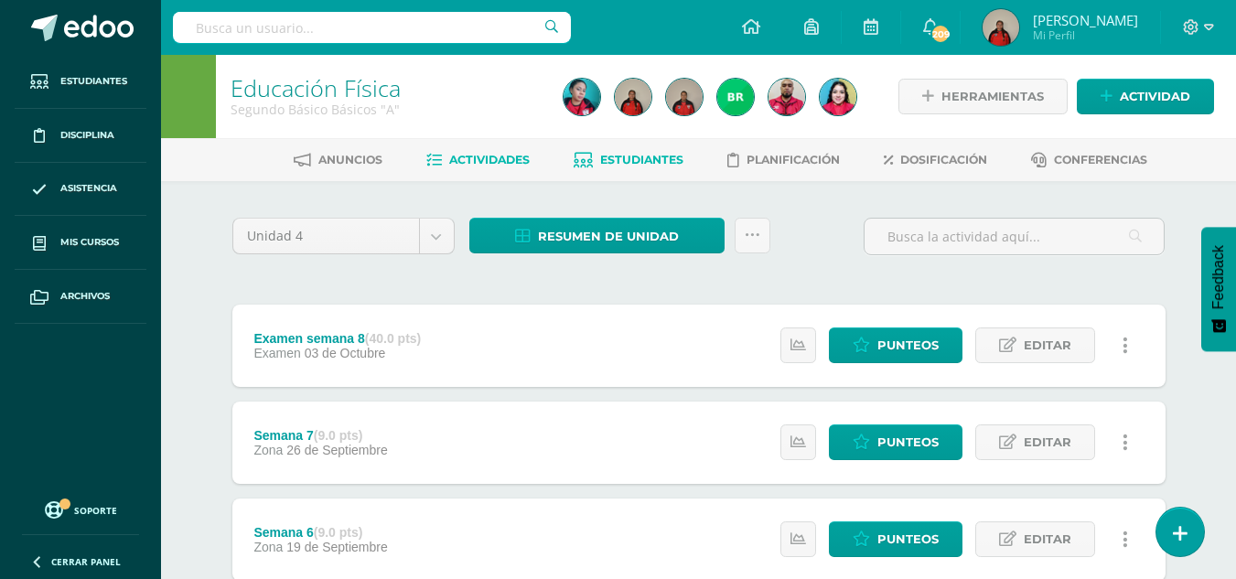
click at [660, 161] on span "Estudiantes" at bounding box center [641, 160] width 83 height 14
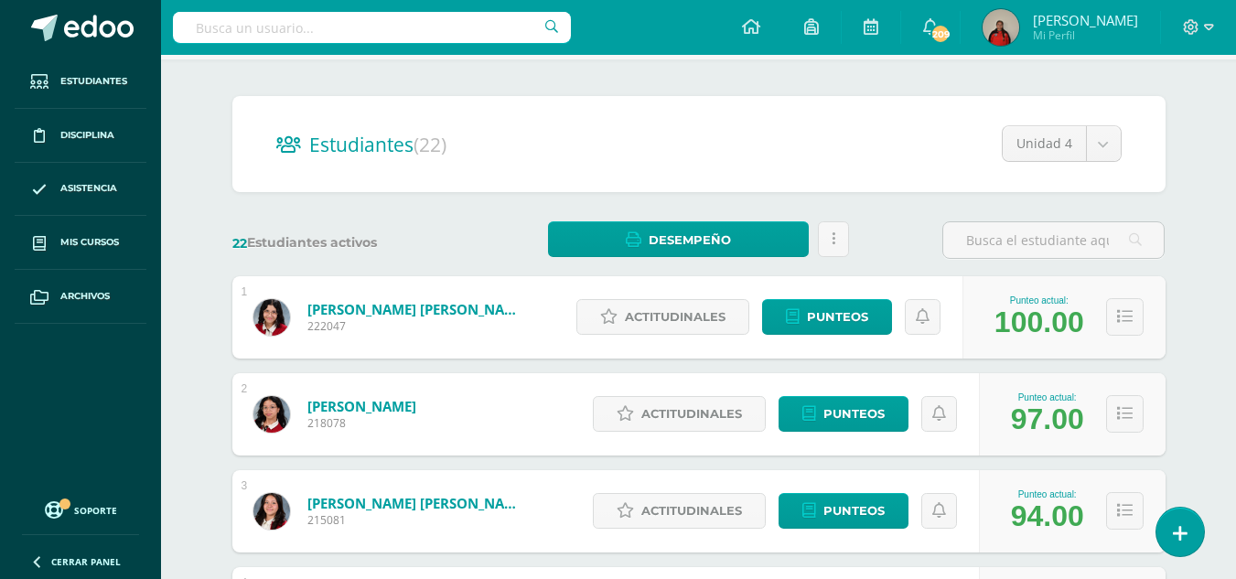
scroll to position [183, 0]
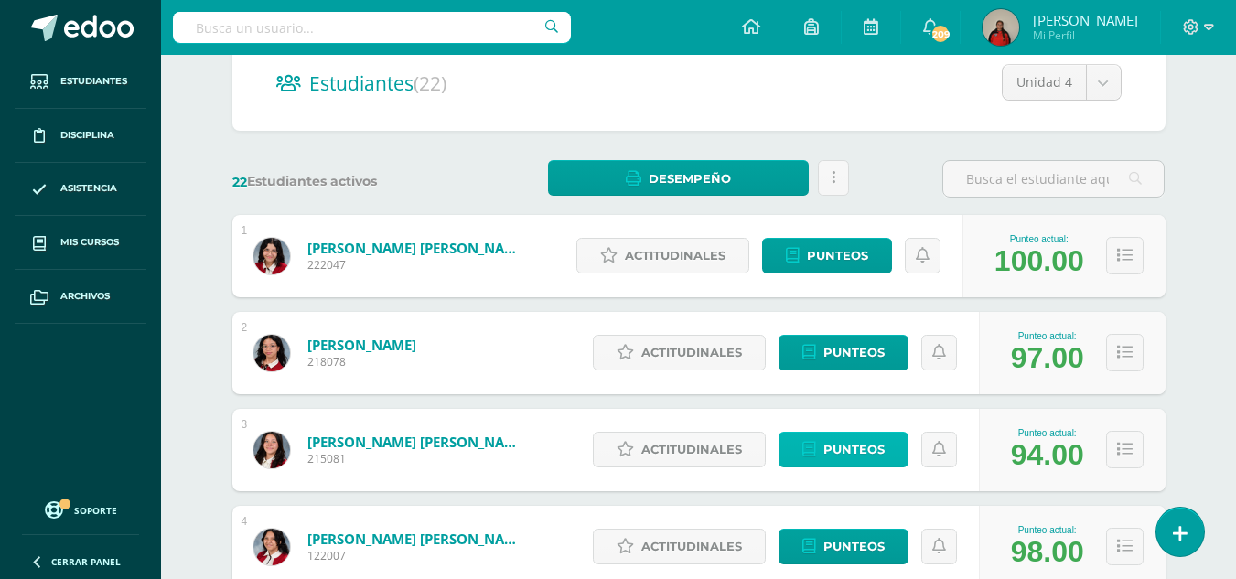
click at [868, 450] on span "Punteos" at bounding box center [853, 450] width 61 height 34
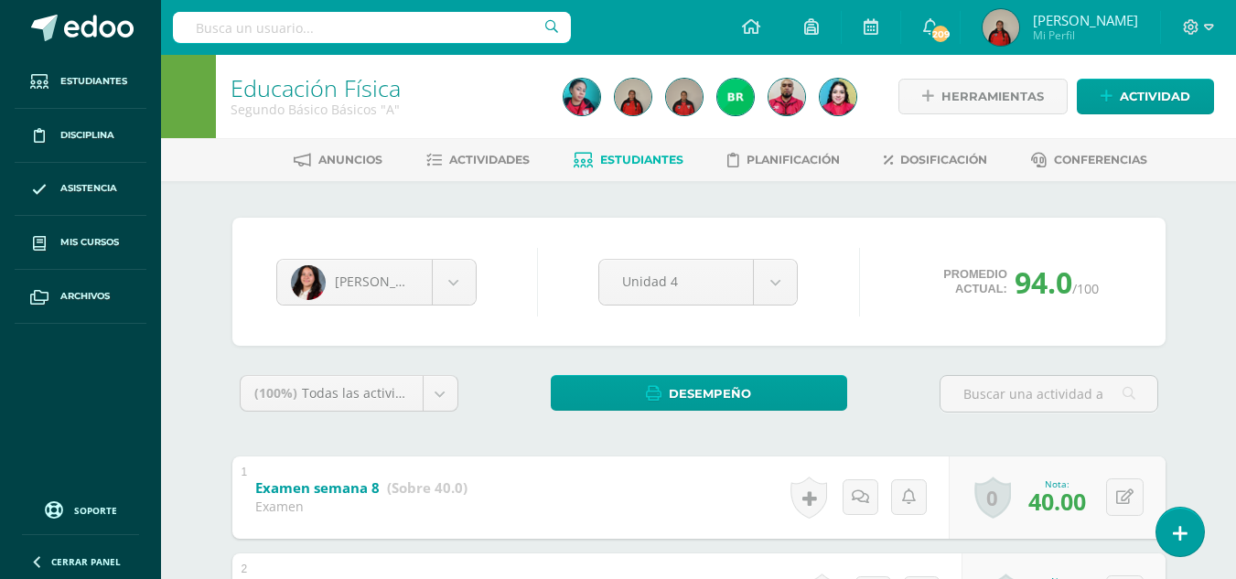
click at [667, 159] on span "Estudiantes" at bounding box center [641, 160] width 83 height 14
